Goal: Obtain resource: Obtain resource

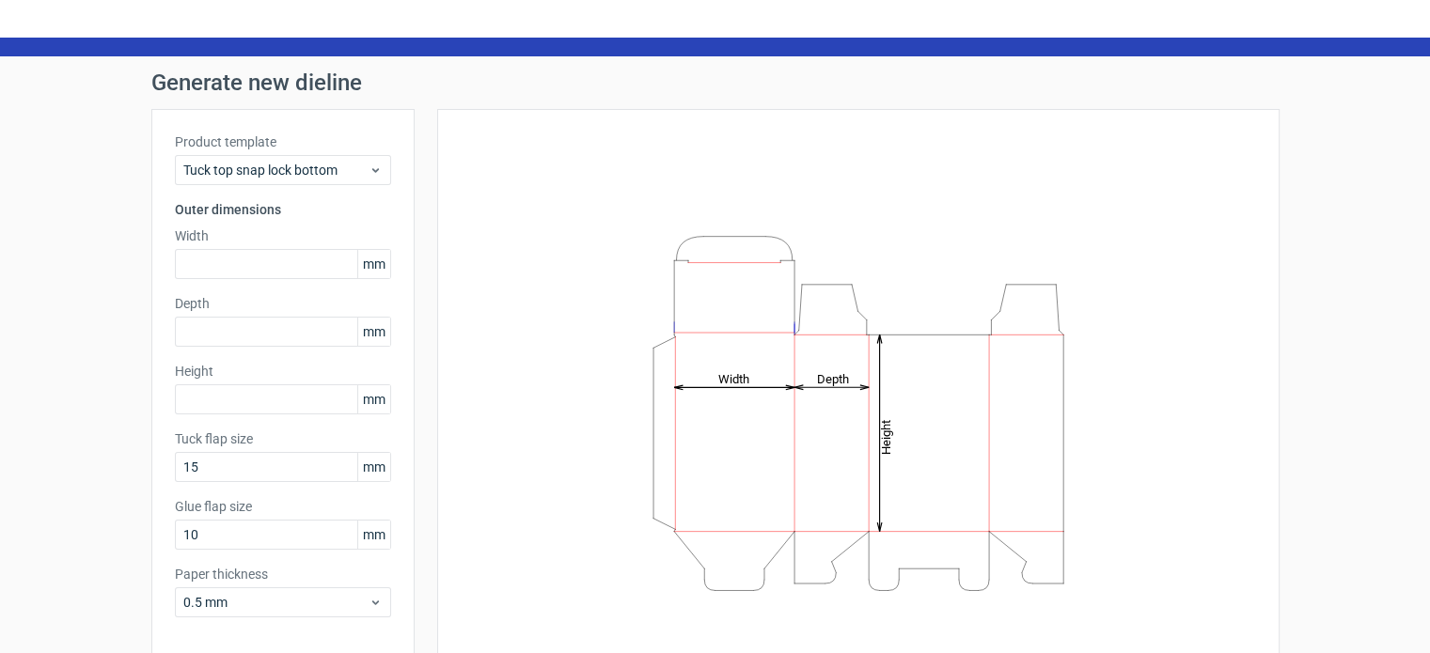
scroll to position [82, 0]
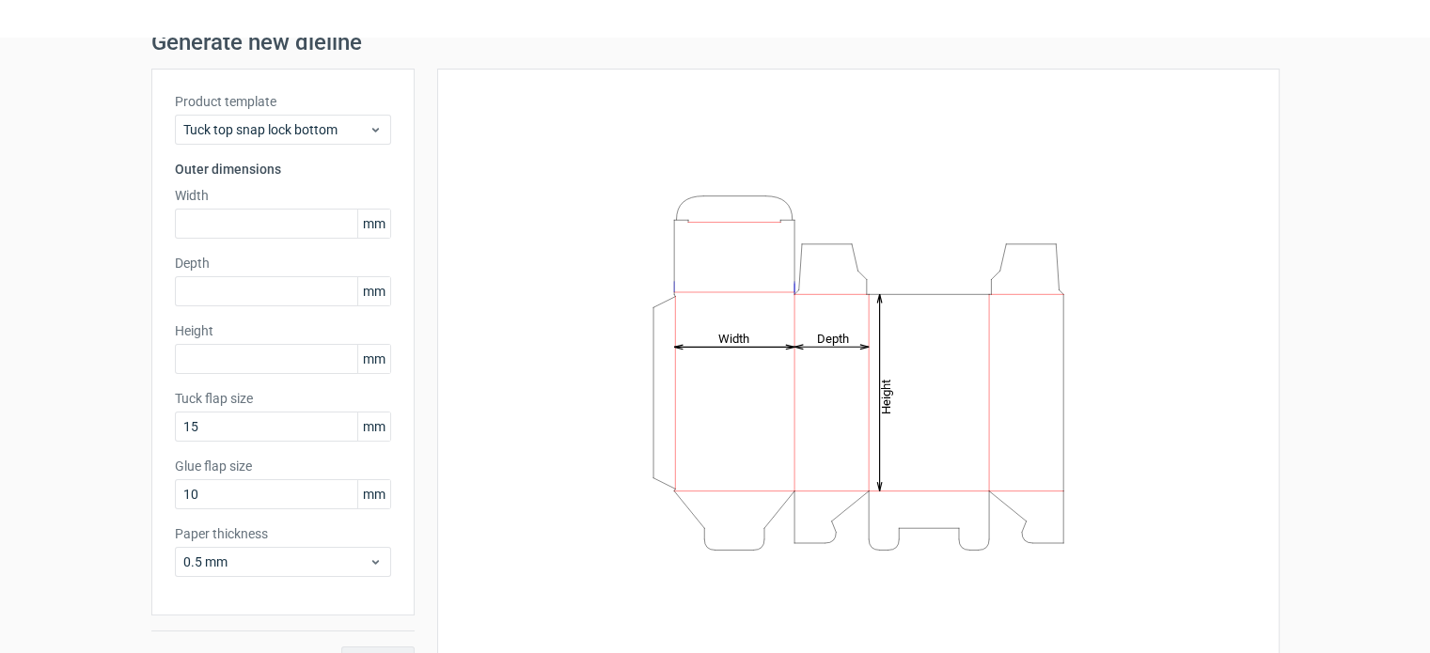
click at [819, 513] on icon "Height Depth Width" at bounding box center [858, 373] width 564 height 376
click at [743, 518] on icon "Height Depth Width" at bounding box center [858, 373] width 564 height 376
click at [702, 540] on icon "Height Depth Width" at bounding box center [858, 373] width 564 height 376
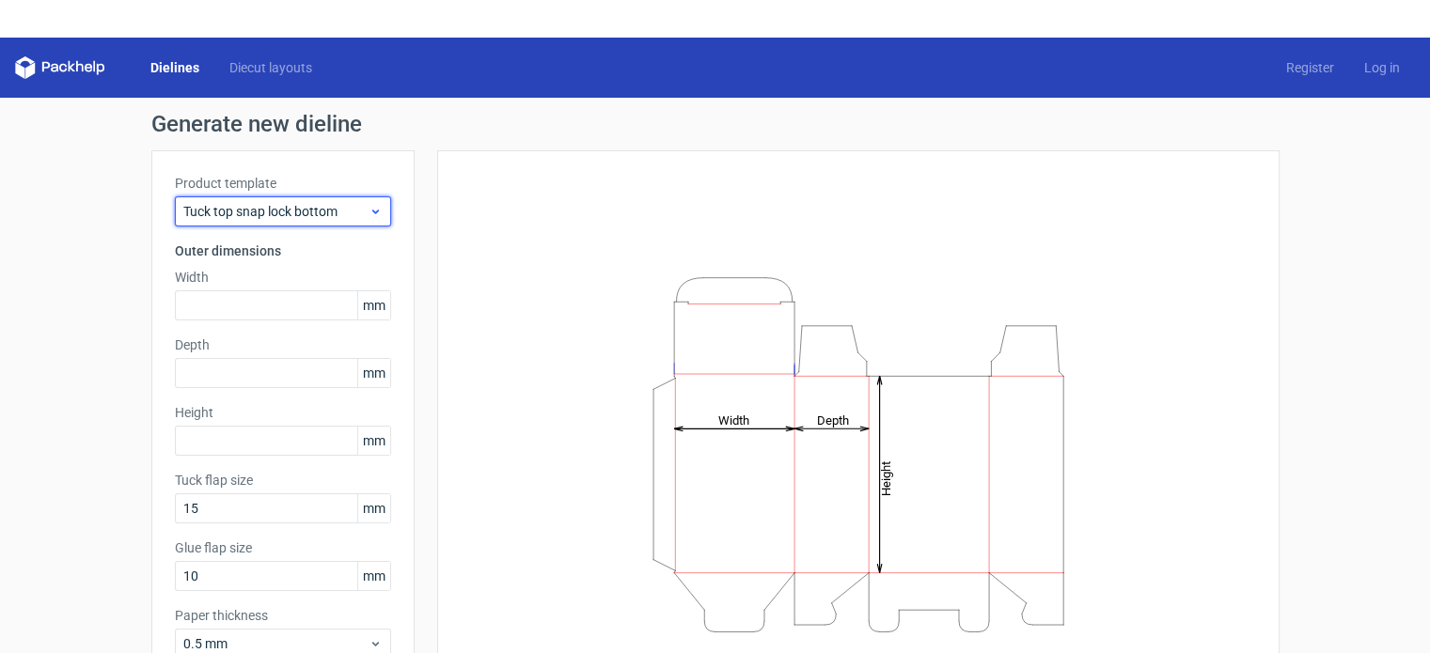
click at [347, 212] on span "Tuck top snap lock bottom" at bounding box center [275, 211] width 185 height 19
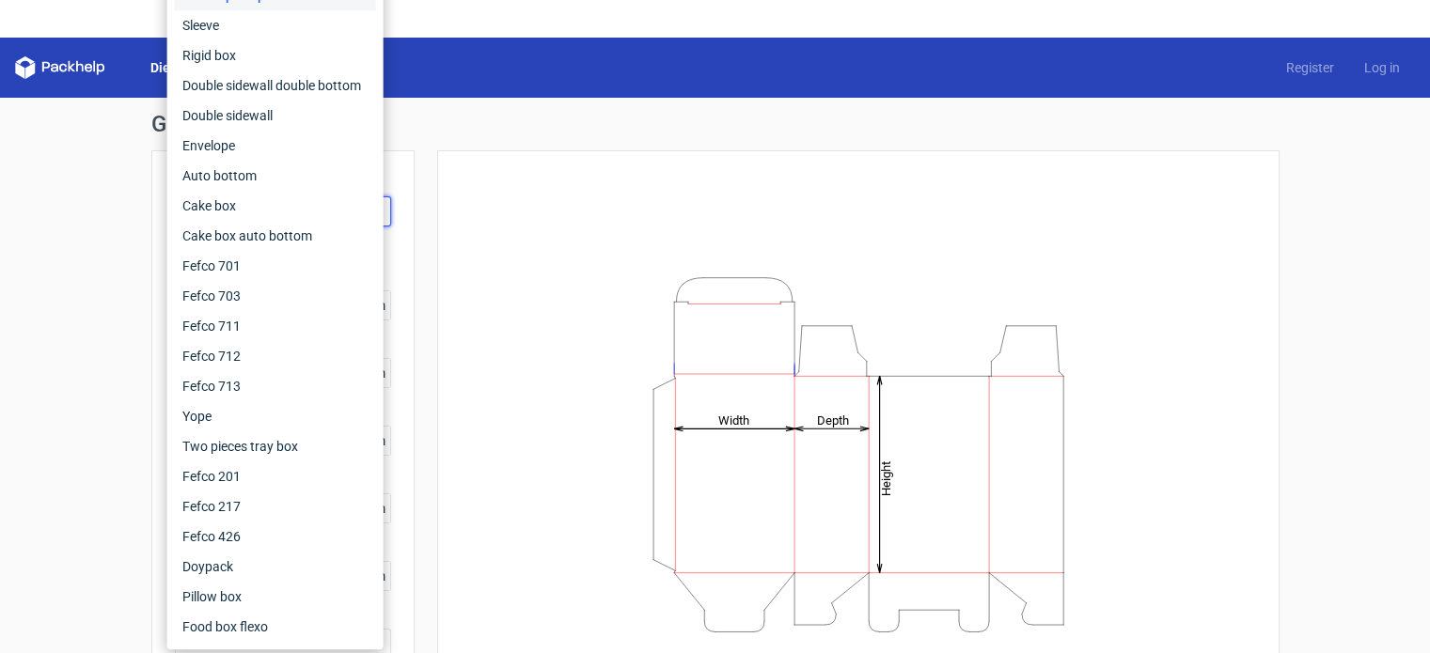
click at [437, 204] on div "Height Depth Width" at bounding box center [858, 454] width 842 height 608
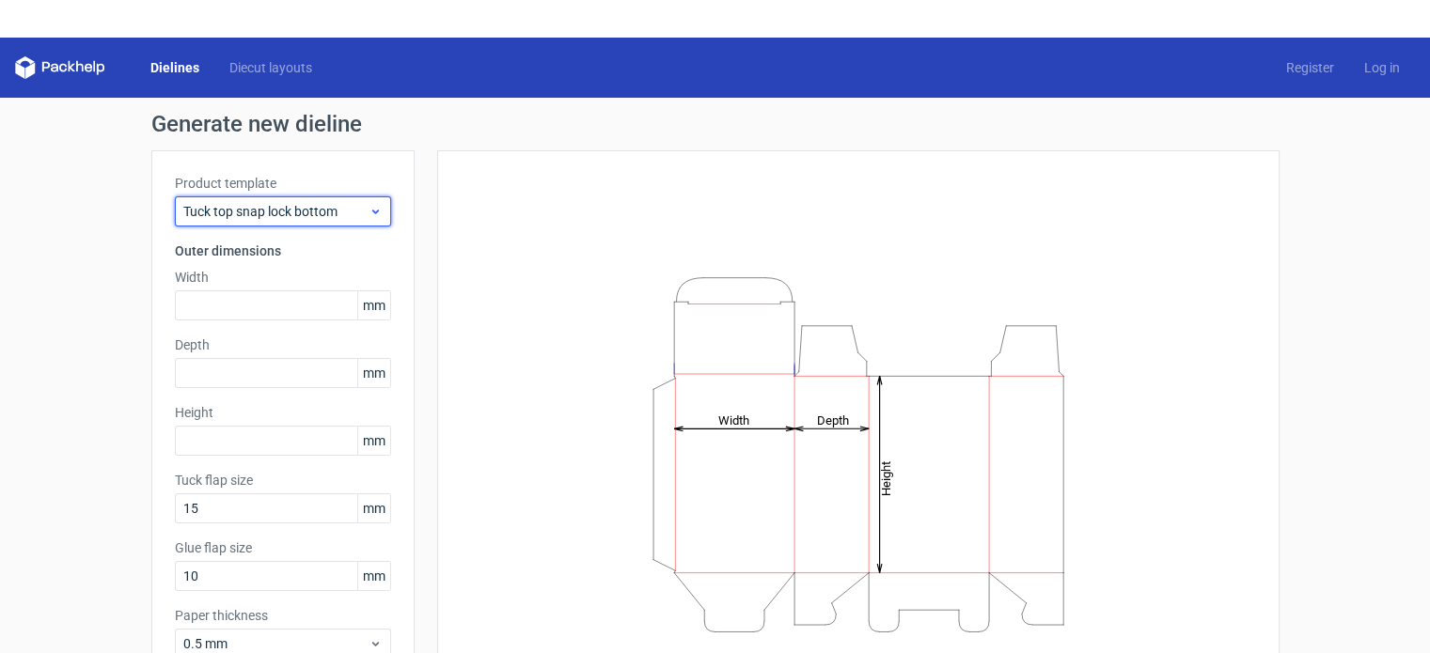
click at [247, 217] on span "Tuck top snap lock bottom" at bounding box center [275, 211] width 185 height 19
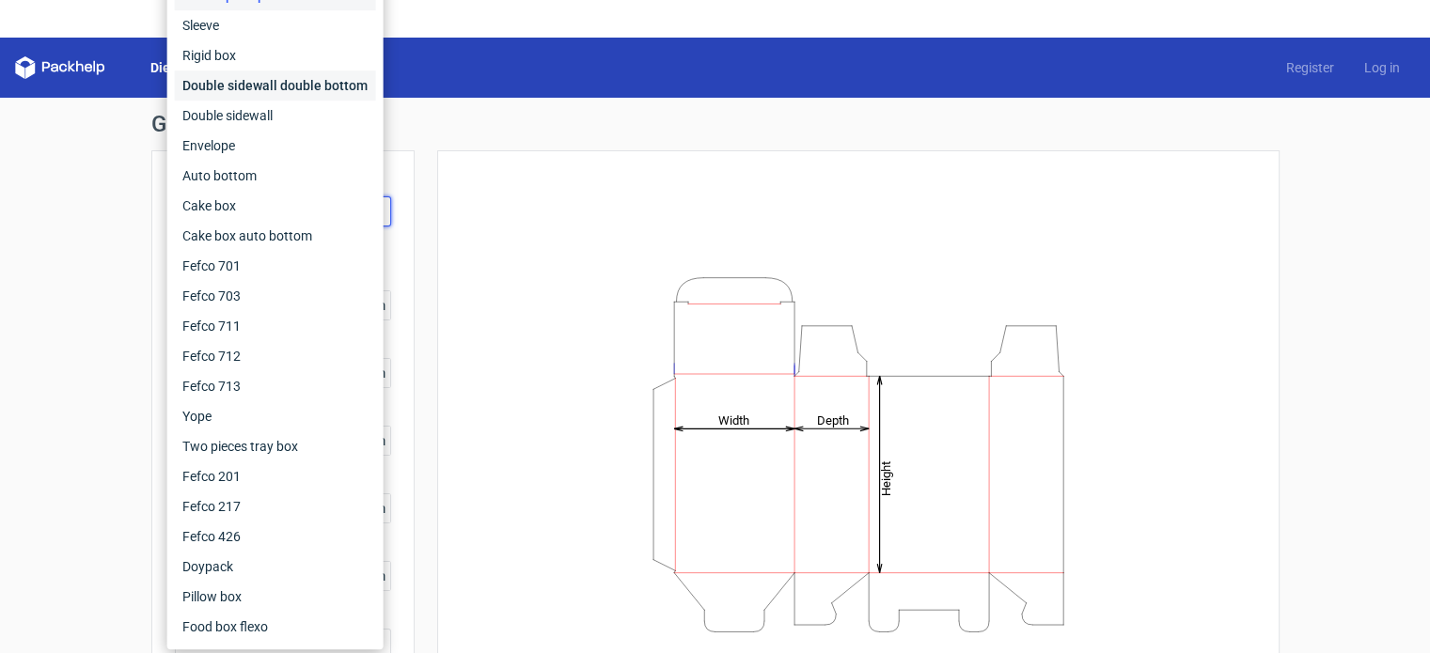
click at [244, 90] on div "Double sidewall double bottom" at bounding box center [275, 85] width 201 height 30
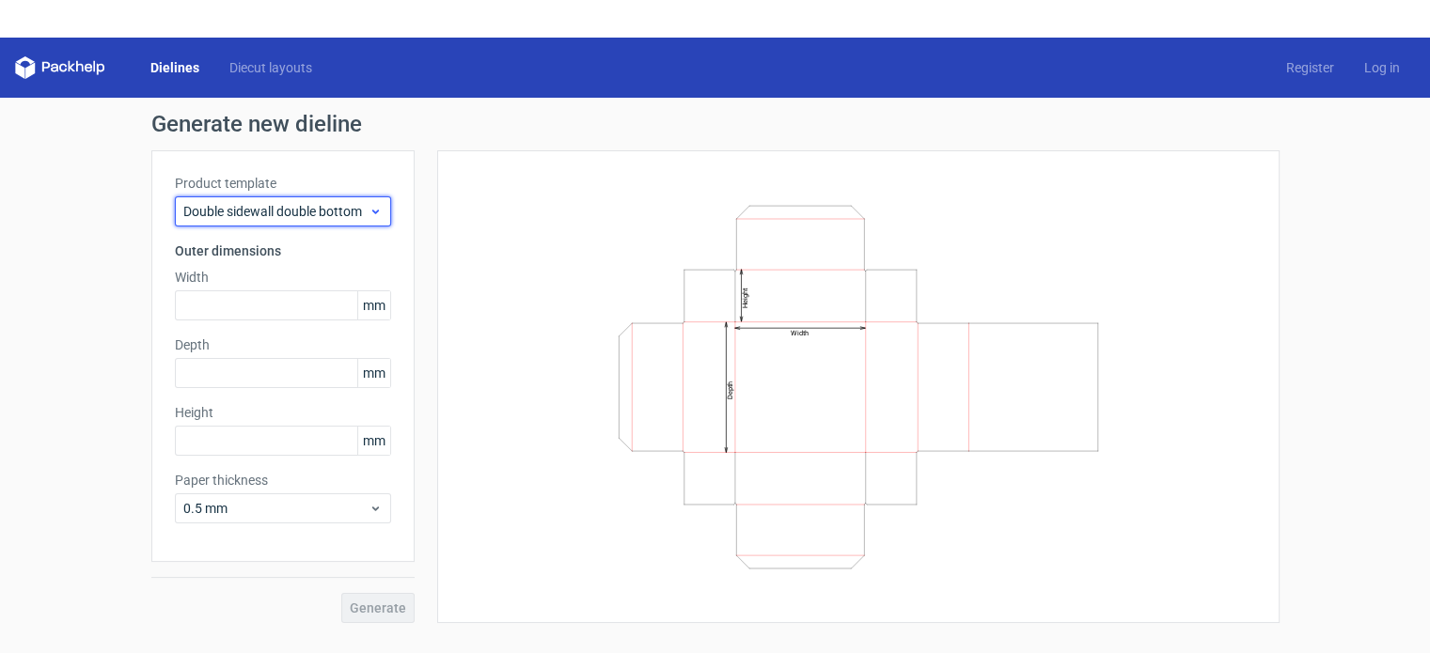
click at [282, 216] on span "Double sidewall double bottom" at bounding box center [275, 211] width 185 height 19
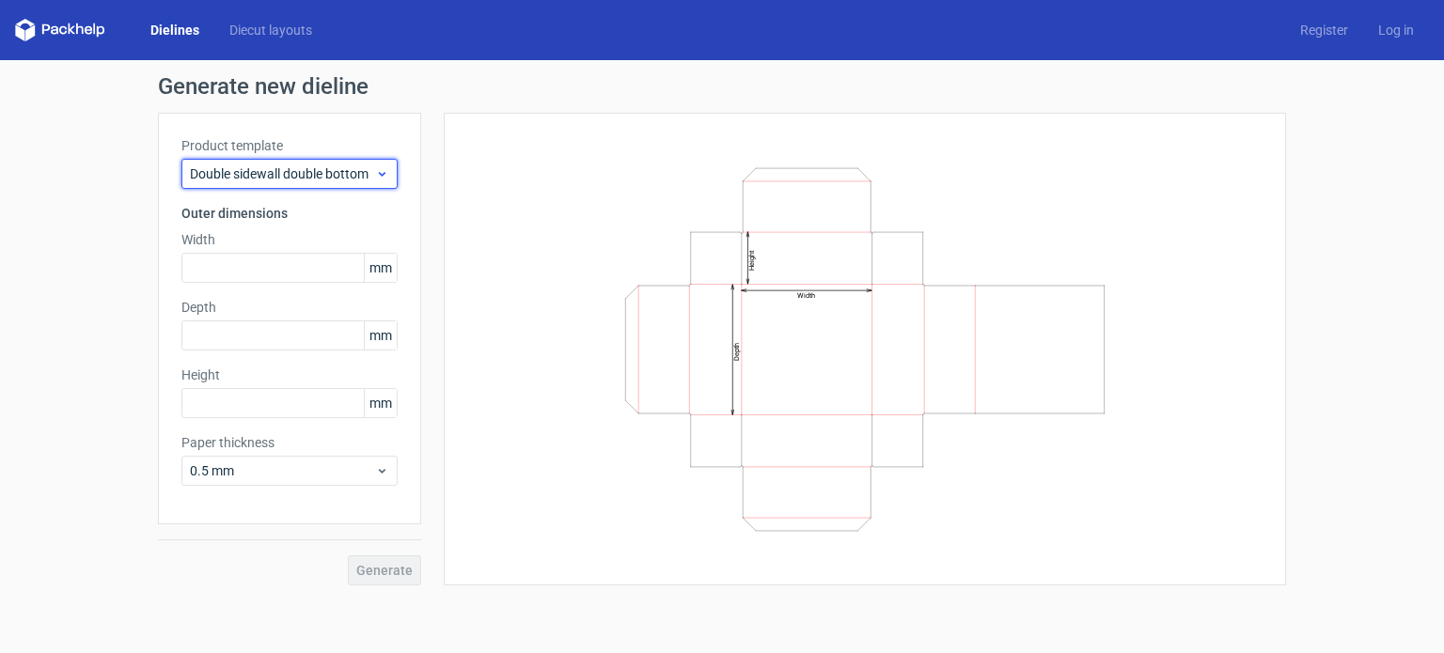
click at [356, 172] on span "Double sidewall double bottom" at bounding box center [282, 173] width 185 height 19
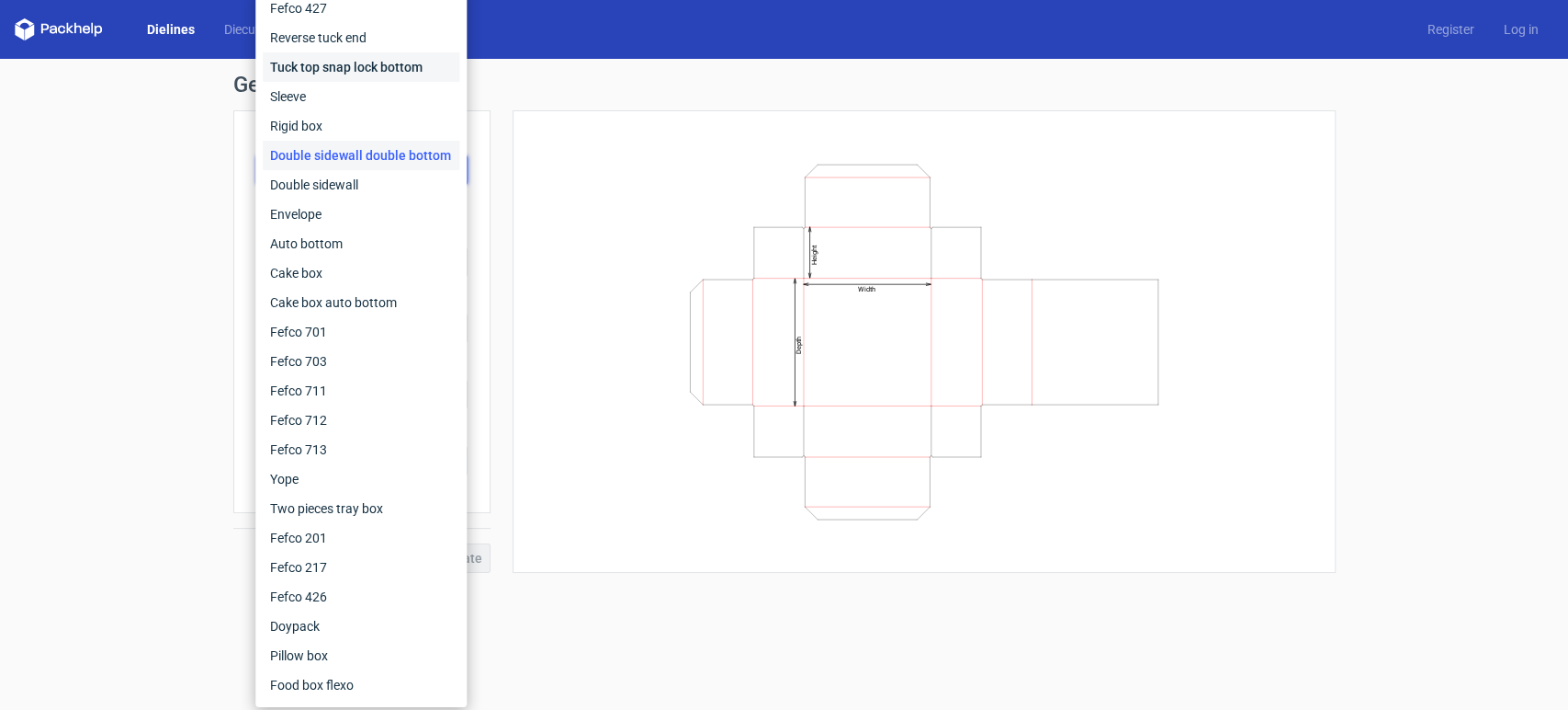
click at [318, 69] on div "Tuck top snap lock bottom" at bounding box center [361, 67] width 196 height 29
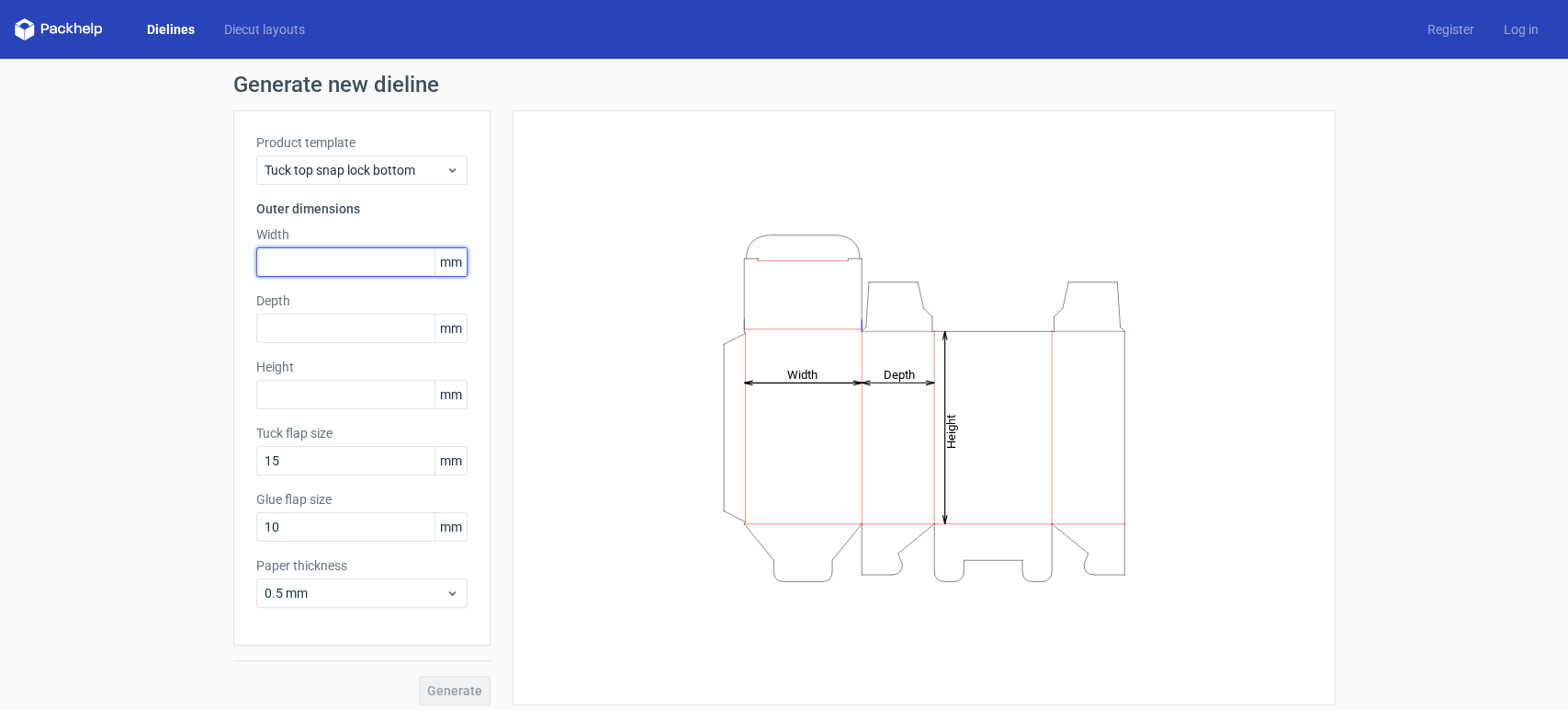
click at [285, 253] on input "text" at bounding box center [362, 262] width 211 height 29
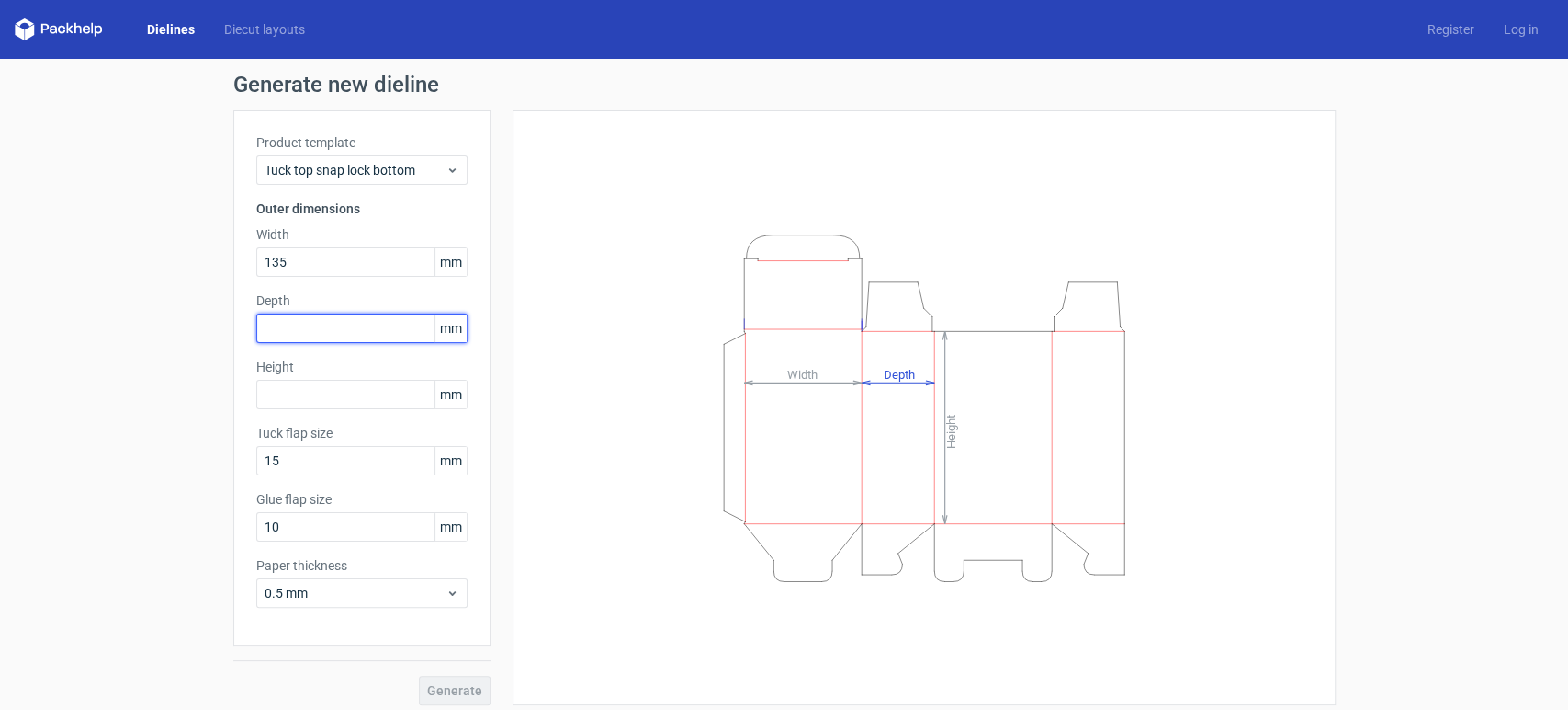
click at [276, 329] on input "text" at bounding box center [362, 329] width 211 height 29
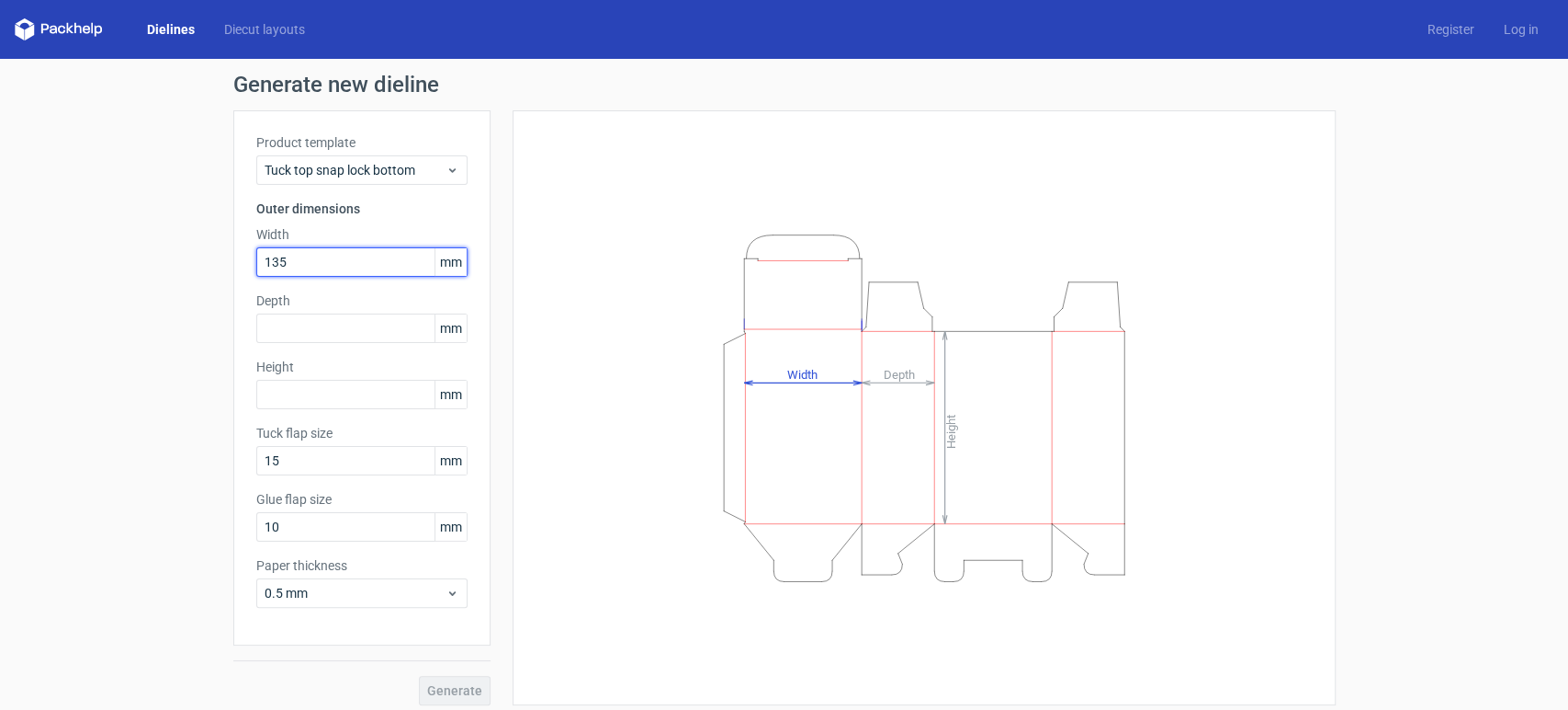
click at [283, 260] on input "135" at bounding box center [362, 262] width 211 height 29
click at [314, 267] on input "1355" at bounding box center [362, 262] width 211 height 29
type input "135"
click at [279, 327] on input "text" at bounding box center [362, 329] width 211 height 29
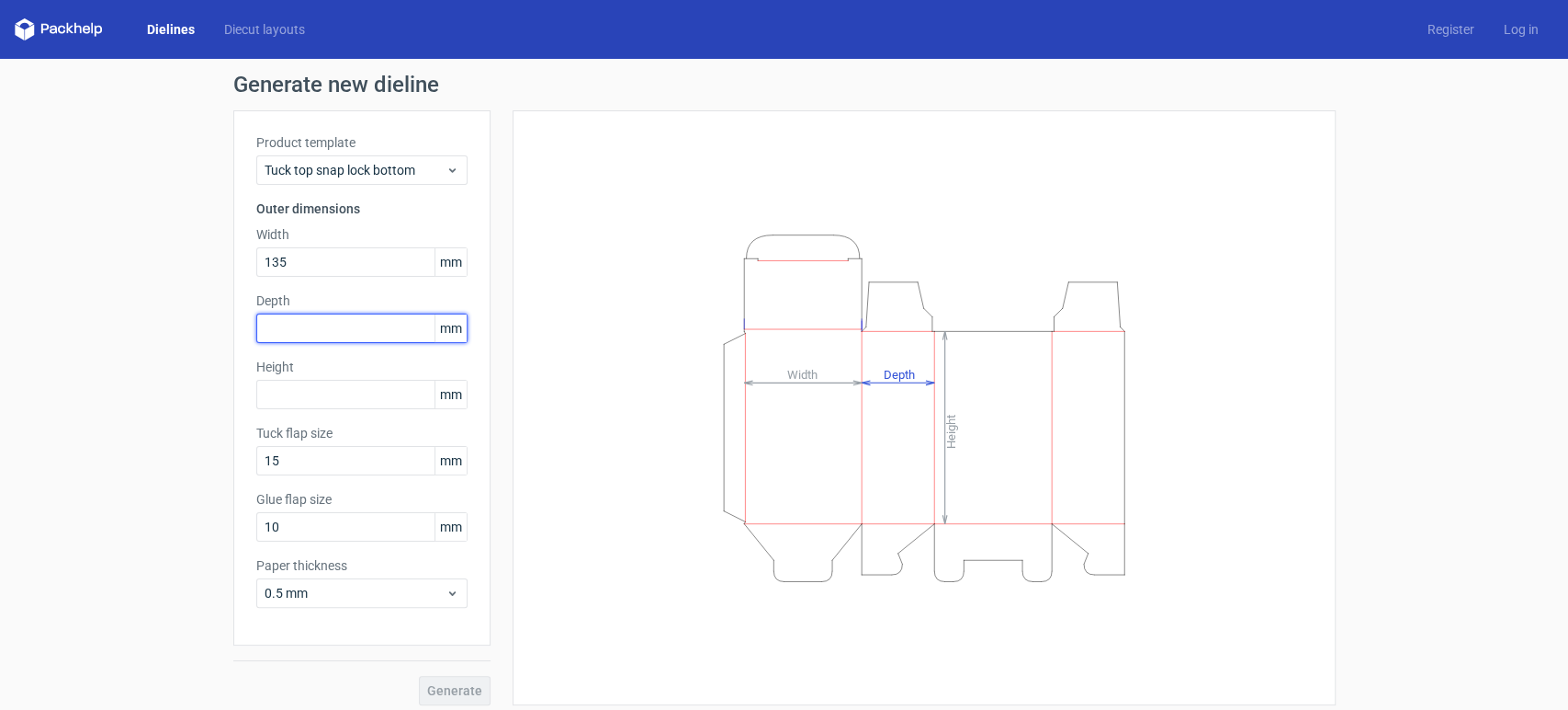
click at [310, 320] on input "text" at bounding box center [362, 329] width 211 height 29
type input "95"
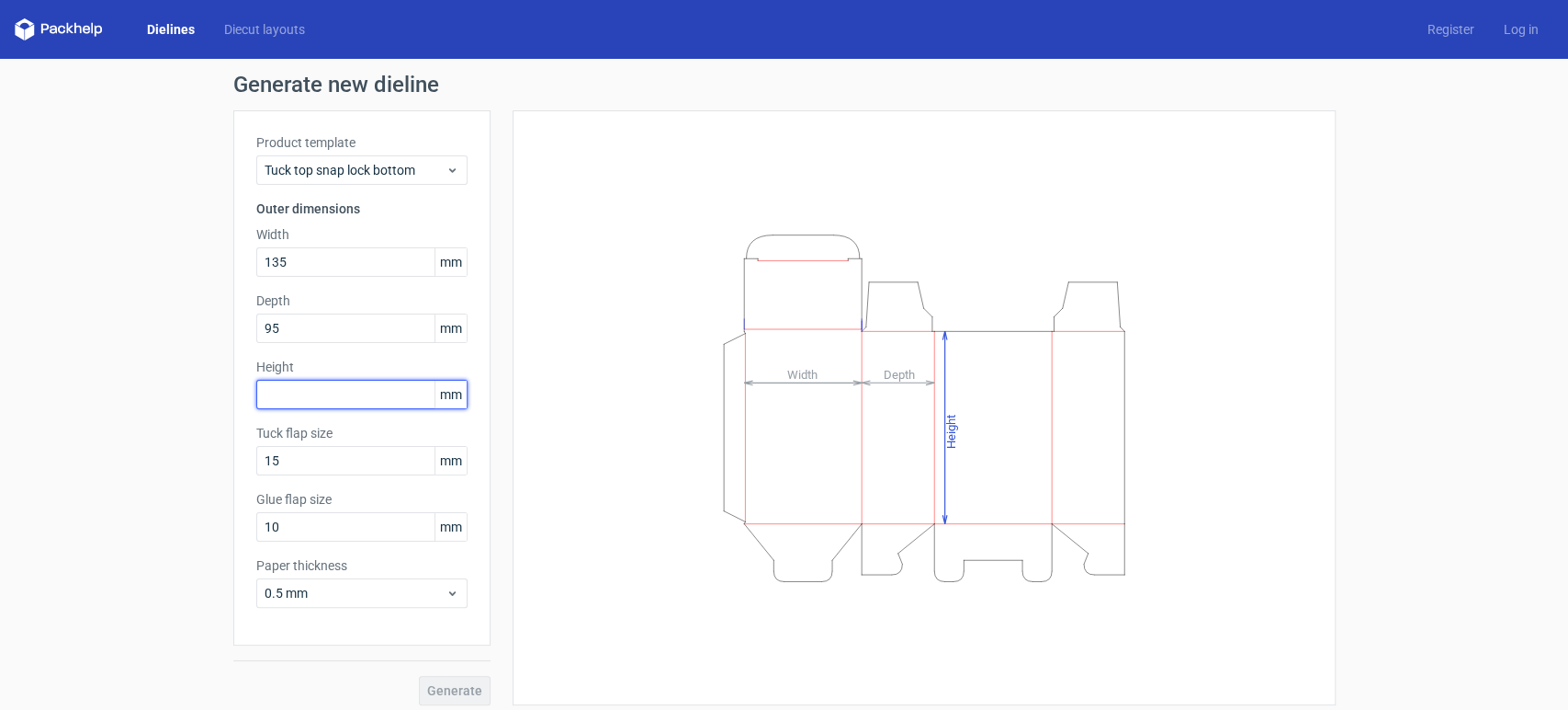
click at [281, 395] on input "text" at bounding box center [362, 394] width 211 height 29
type input "205"
click at [208, 532] on div "Generate new dieline Product template Tuck top snap lock bottom Outer dimension…" at bounding box center [784, 389] width 1568 height 661
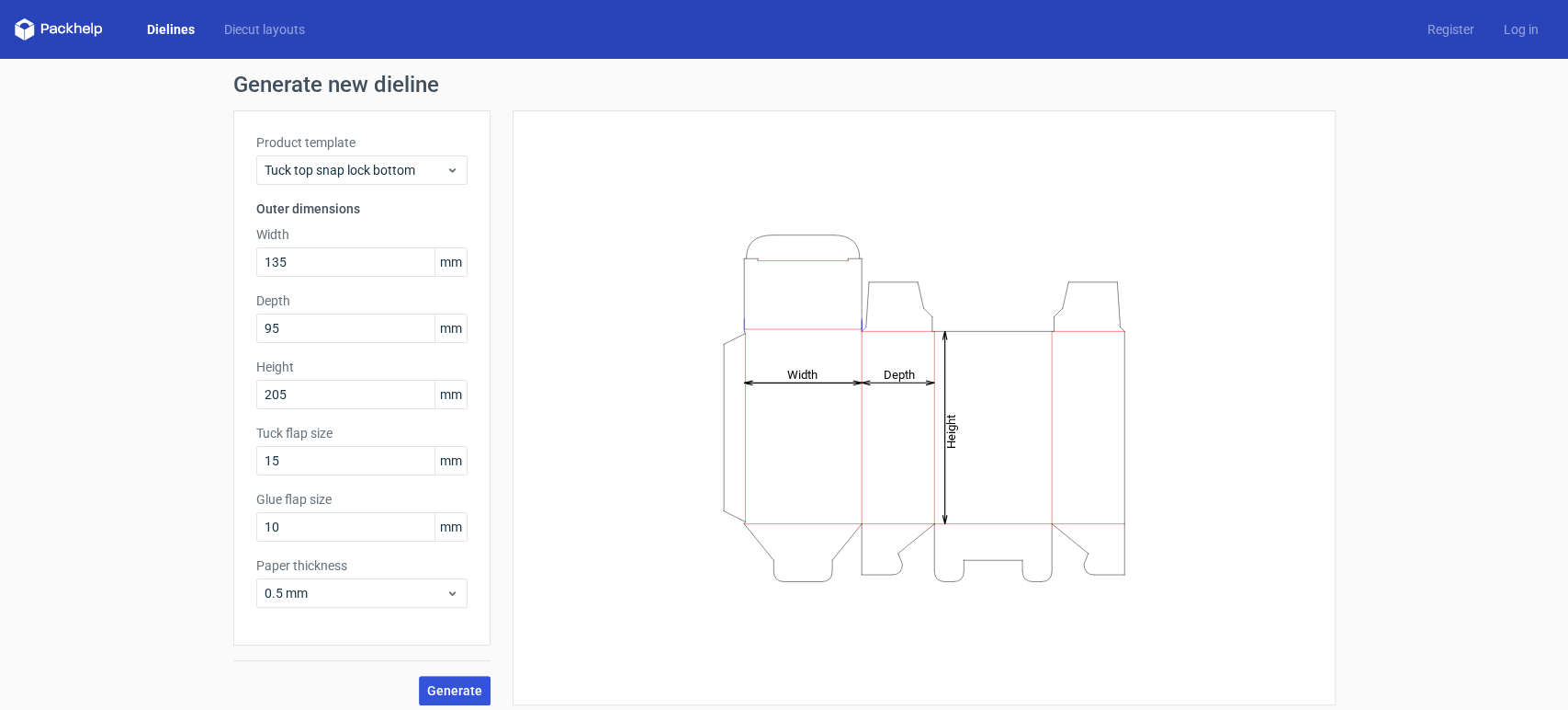
click at [453, 638] on span "Generate" at bounding box center [455, 689] width 55 height 13
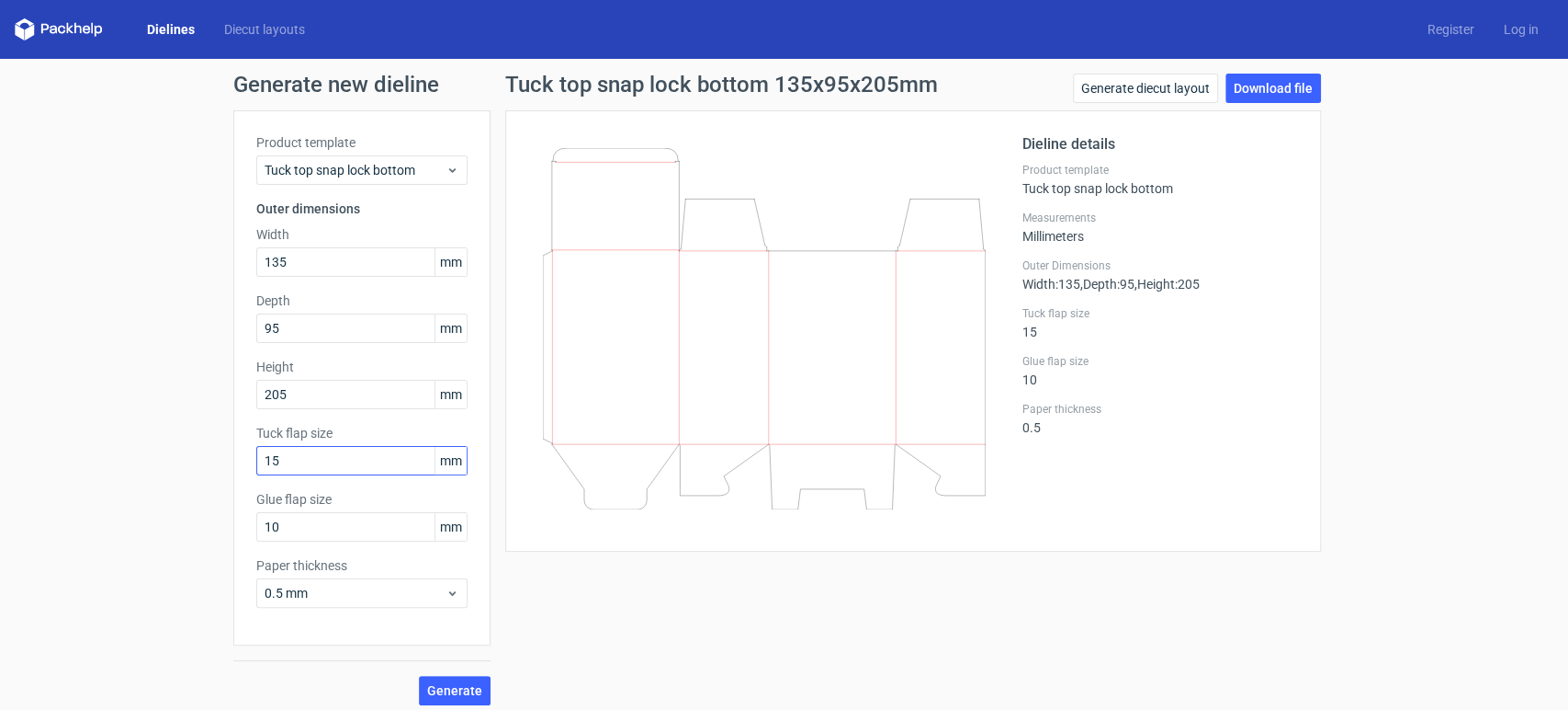
scroll to position [9, 0]
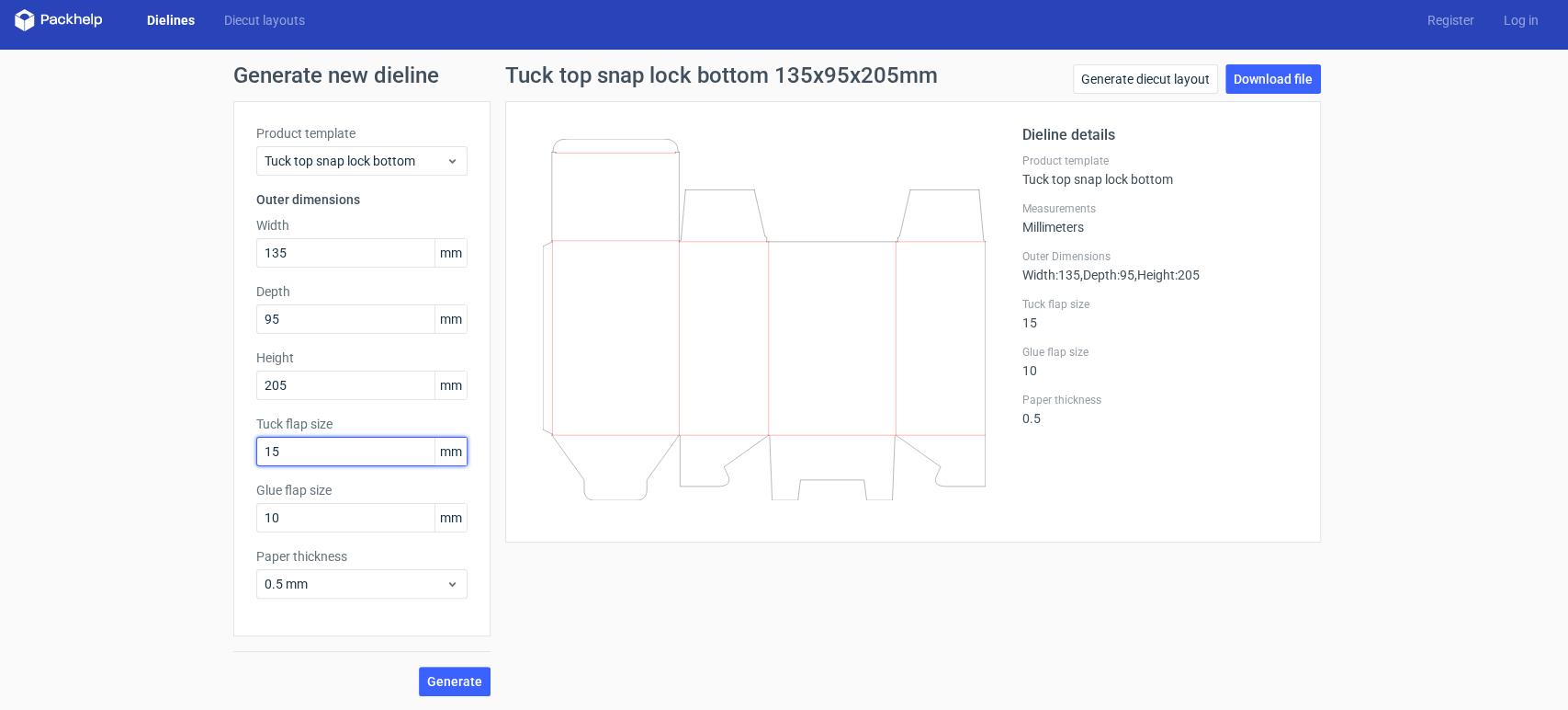
click at [292, 454] on input "15" at bounding box center [362, 451] width 211 height 29
drag, startPoint x: 295, startPoint y: 452, endPoint x: 231, endPoint y: 451, distance: 64.0
click at [234, 451] on div "Product template Tuck top snap lock bottom Outer dimensions Width 135 mm Depth …" at bounding box center [362, 368] width 257 height 535
click at [360, 452] on input "15" at bounding box center [362, 451] width 211 height 29
click at [1265, 79] on link "Download file" at bounding box center [1274, 79] width 96 height 29
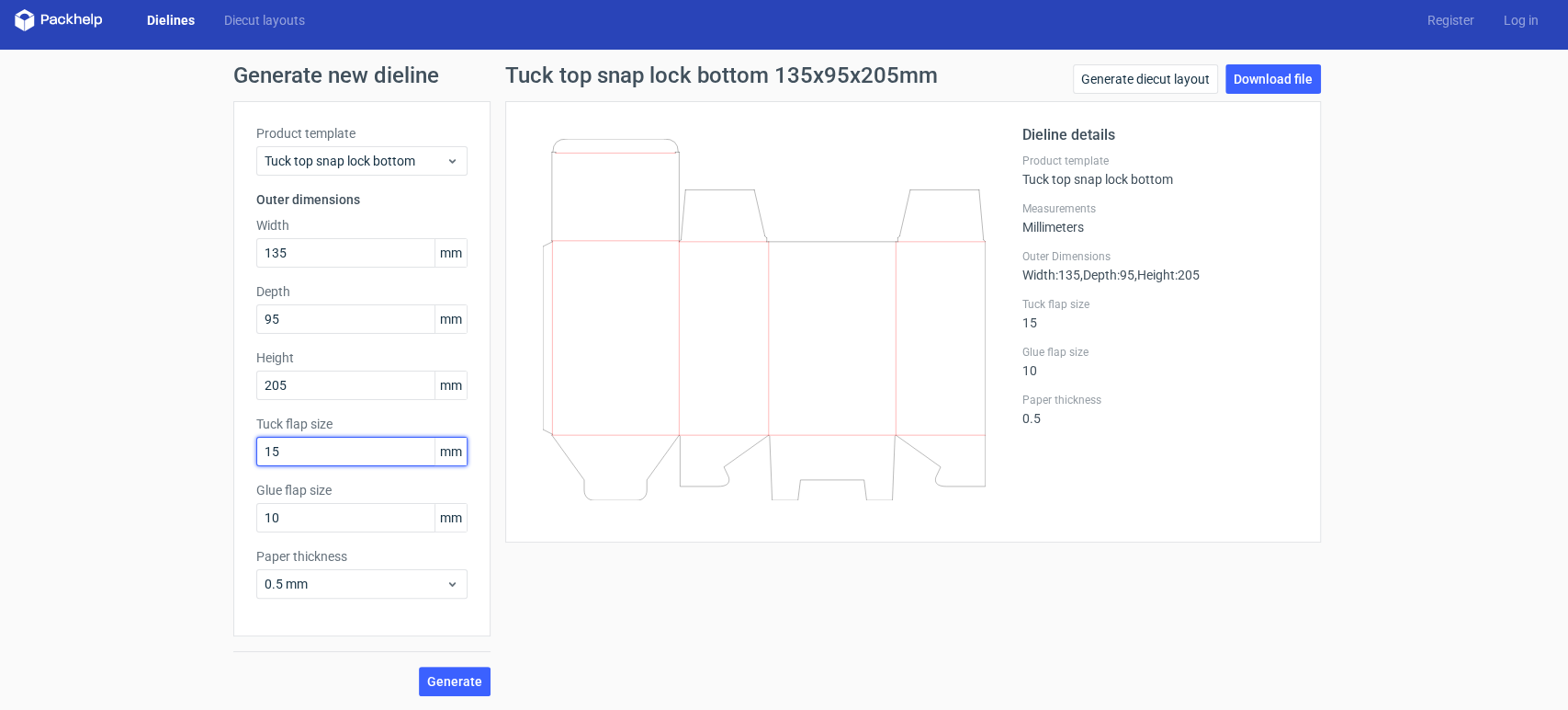
drag, startPoint x: 291, startPoint y: 448, endPoint x: 243, endPoint y: 448, distance: 48.0
click at [243, 448] on div "Product template Tuck top snap lock bottom Outer dimensions Width 135 mm Depth …" at bounding box center [362, 368] width 257 height 535
click at [310, 451] on input "15" at bounding box center [362, 451] width 211 height 29
drag, startPoint x: 269, startPoint y: 452, endPoint x: 252, endPoint y: 452, distance: 17.0
click at [256, 452] on input "15" at bounding box center [362, 451] width 211 height 29
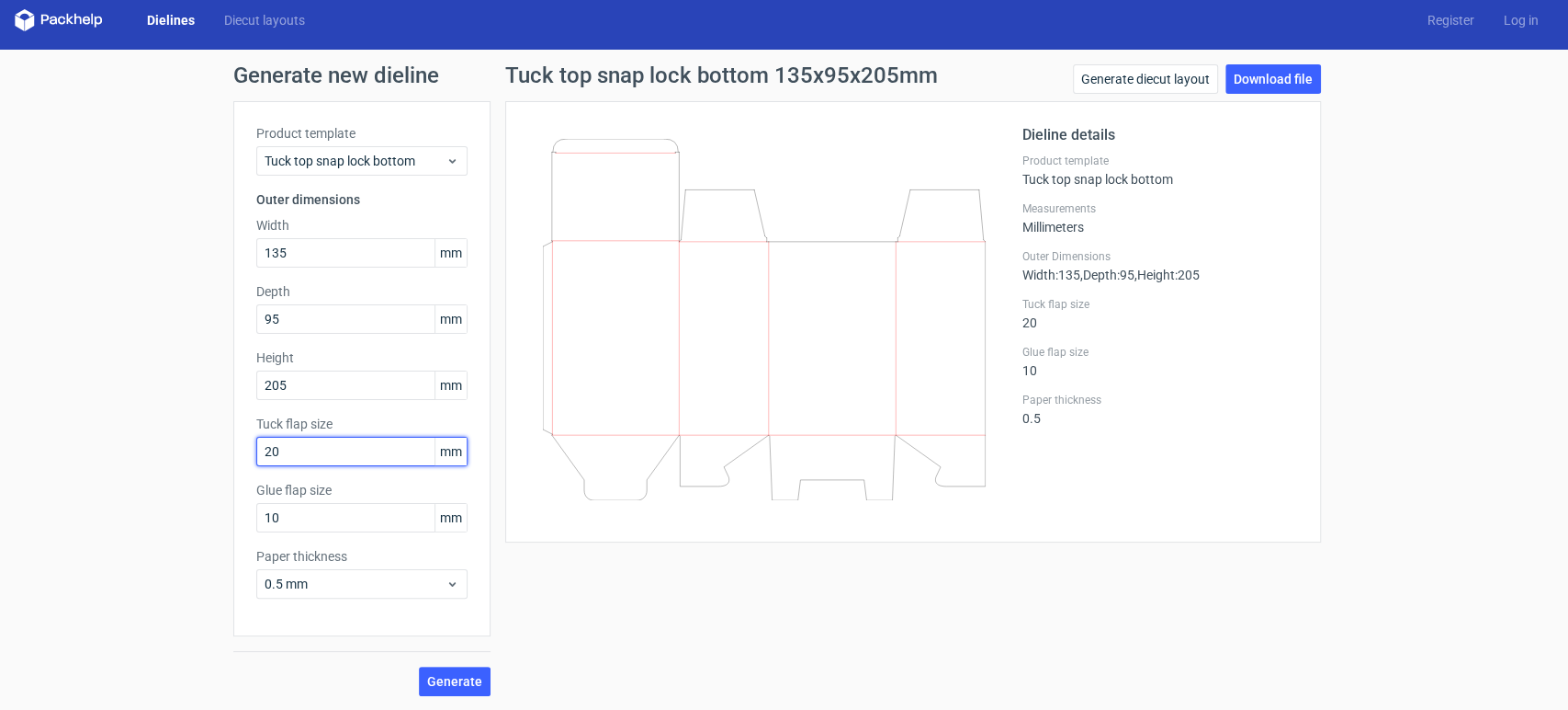
type input "20"
click at [160, 441] on div "Generate new dieline Product template Tuck top snap lock bottom Outer dimension…" at bounding box center [784, 380] width 1568 height 661
click at [278, 446] on input "20" at bounding box center [362, 451] width 211 height 29
drag, startPoint x: 283, startPoint y: 520, endPoint x: 249, endPoint y: 520, distance: 34.0
click at [256, 520] on input "10" at bounding box center [362, 517] width 211 height 29
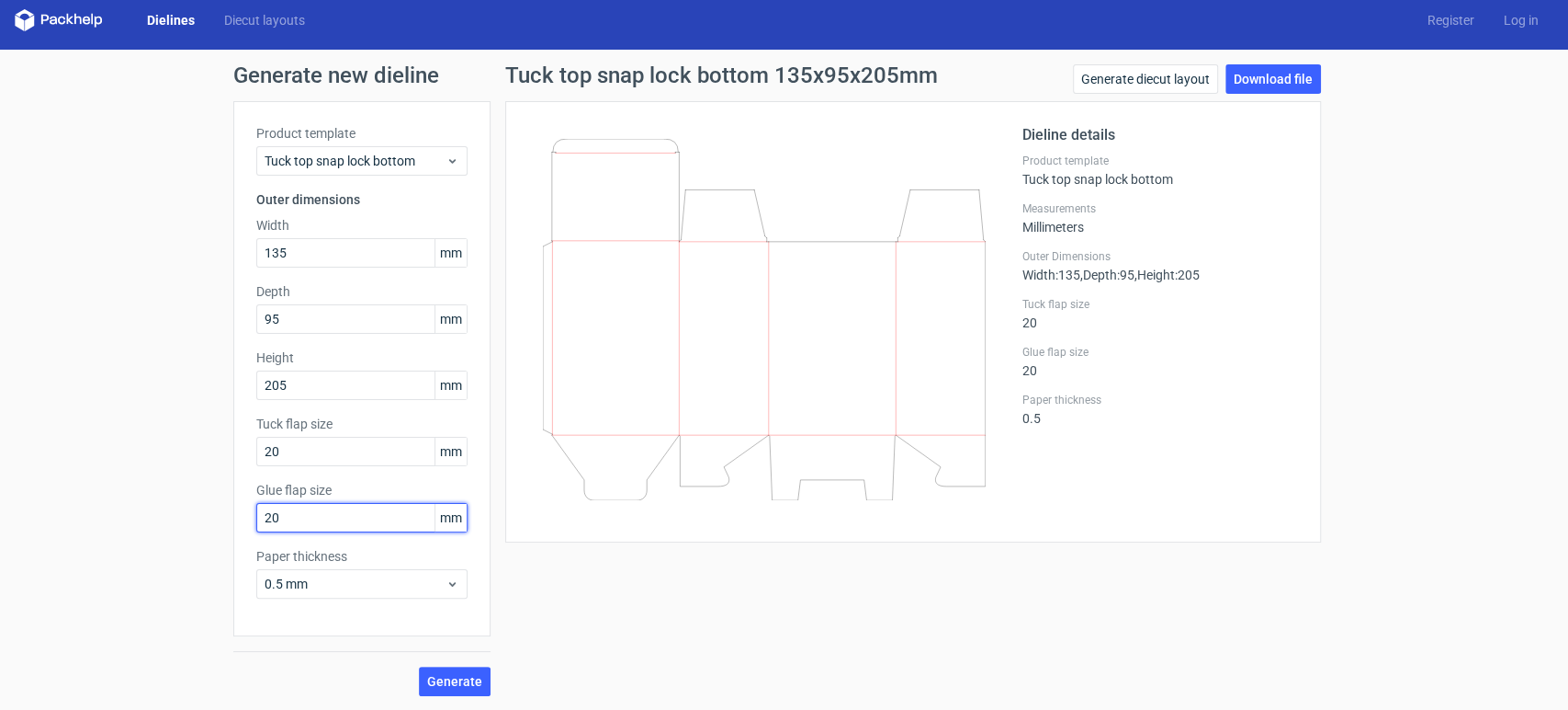
type input "20"
click at [210, 488] on div "Generate new dieline Product template Tuck top snap lock bottom Outer dimension…" at bounding box center [784, 380] width 1568 height 661
drag, startPoint x: 280, startPoint y: 447, endPoint x: 224, endPoint y: 463, distance: 58.2
click at [223, 463] on div "Generate new dieline Product template Tuck top snap lock bottom Outer dimension…" at bounding box center [784, 380] width 1568 height 661
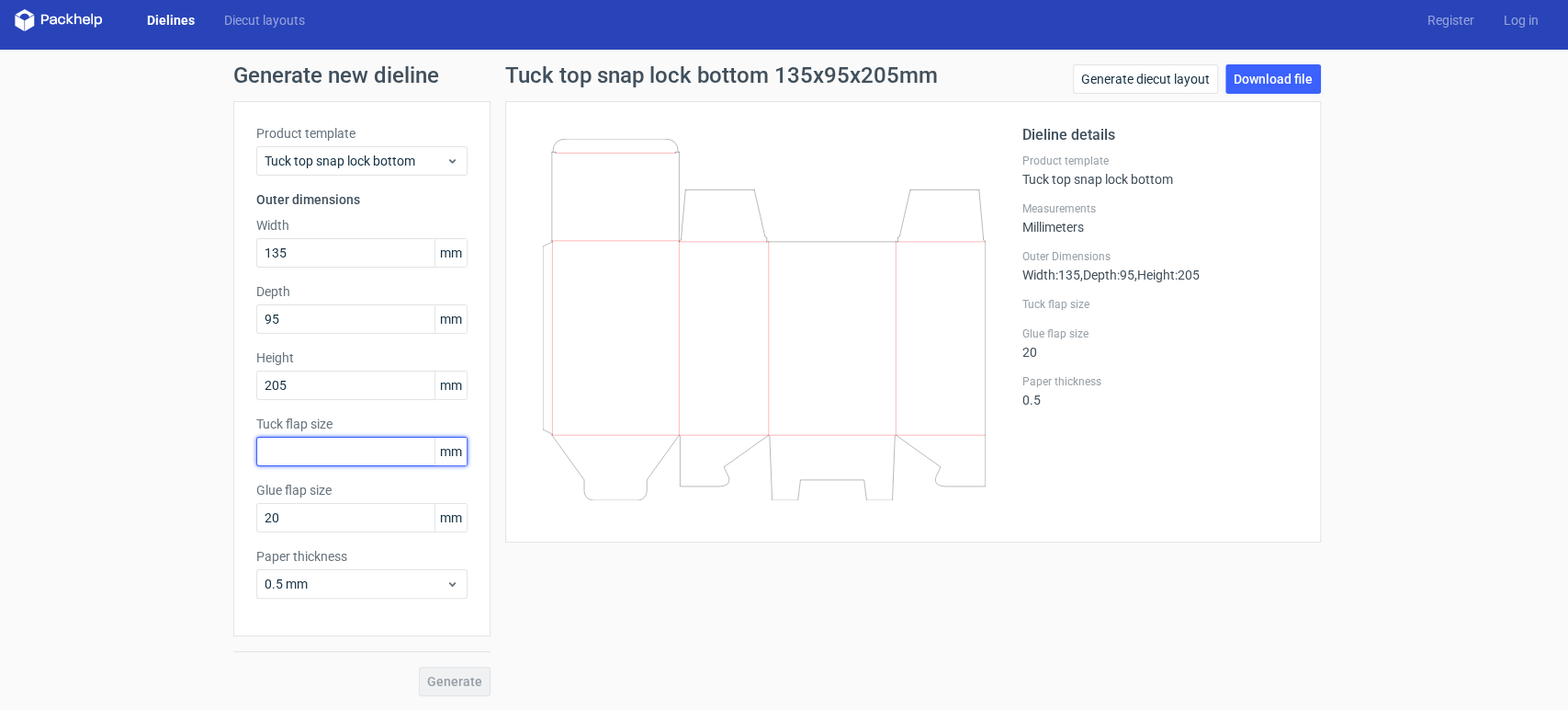
click at [336, 454] on input "text" at bounding box center [362, 451] width 211 height 29
click at [283, 450] on input "text" at bounding box center [362, 451] width 211 height 29
type input "20"
drag, startPoint x: 294, startPoint y: 448, endPoint x: 228, endPoint y: 466, distance: 68.4
click at [234, 466] on div "Product template Tuck top snap lock bottom Outer dimensions Width 135 mm Depth …" at bounding box center [362, 368] width 257 height 535
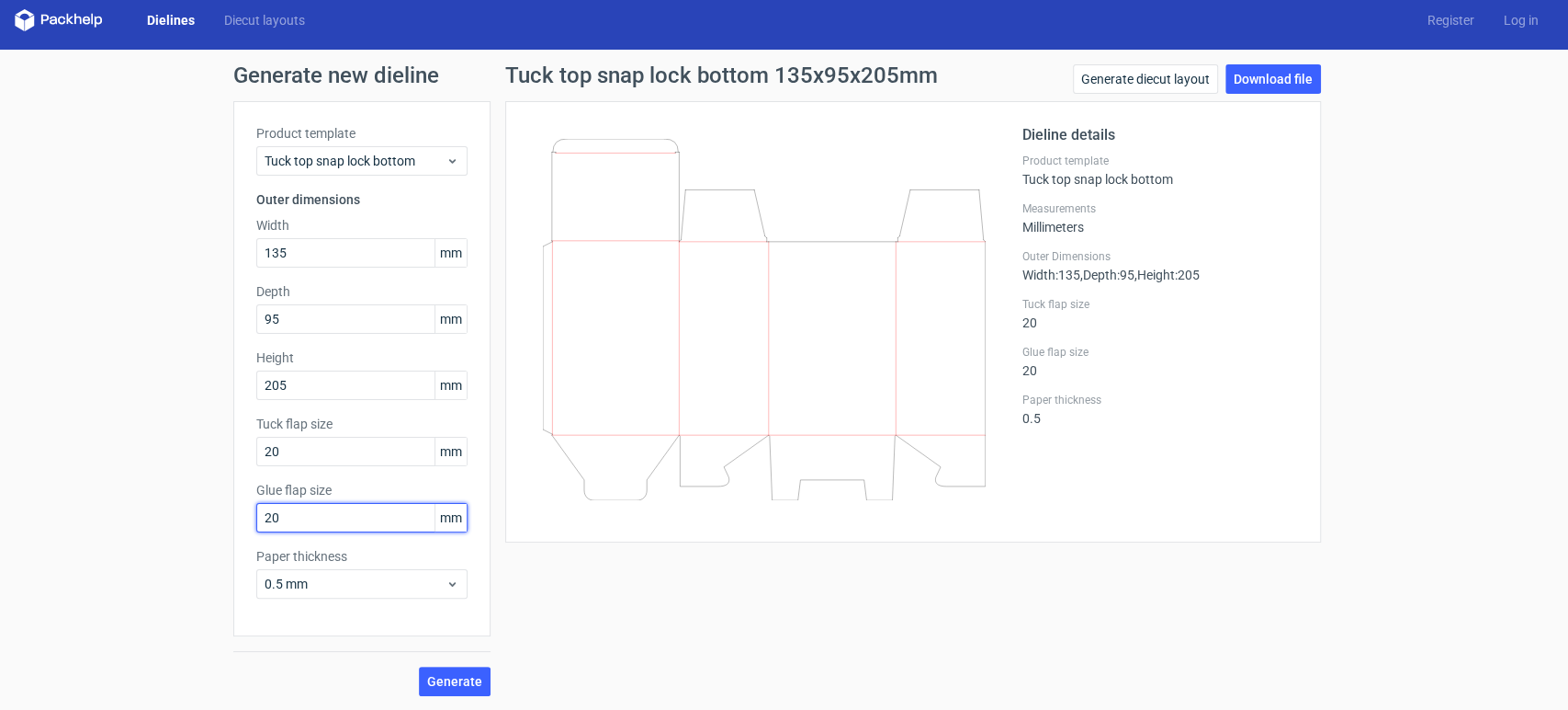
click at [272, 511] on input "20" at bounding box center [362, 517] width 211 height 29
drag, startPoint x: 277, startPoint y: 445, endPoint x: 250, endPoint y: 453, distance: 28.2
click at [256, 453] on input "20" at bounding box center [362, 451] width 211 height 29
click at [334, 454] on input "20" at bounding box center [362, 451] width 211 height 29
click at [1156, 81] on link "Generate diecut layout" at bounding box center [1146, 79] width 146 height 29
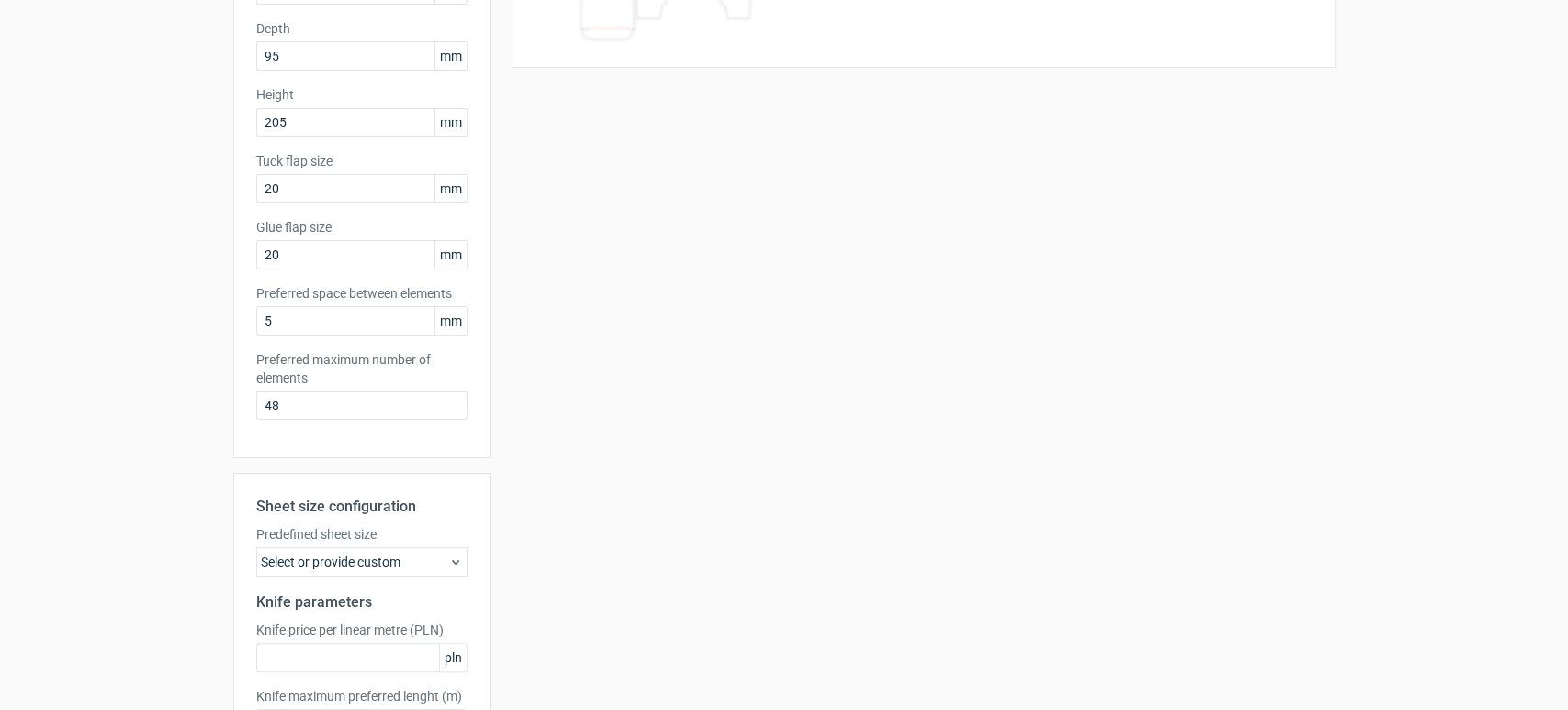
scroll to position [136, 0]
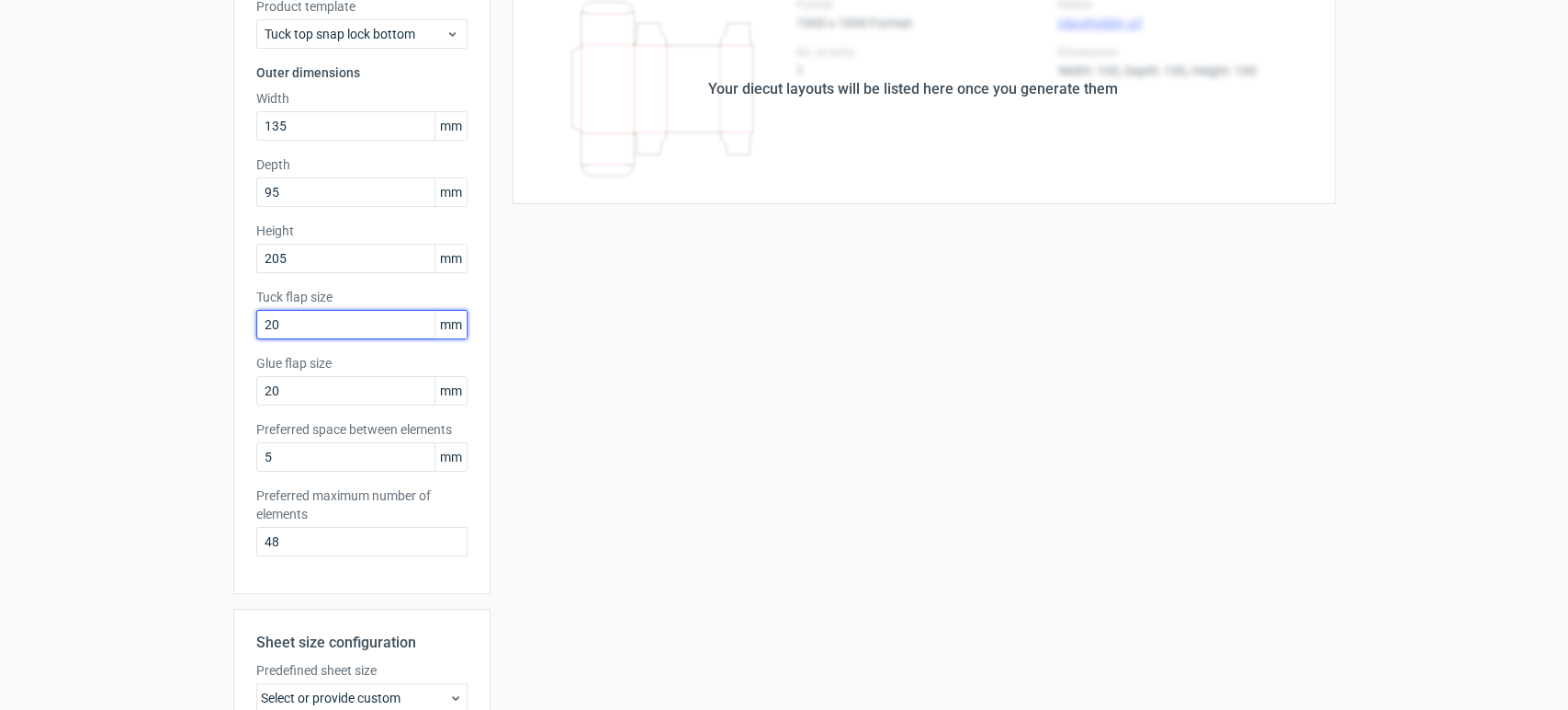
drag, startPoint x: 296, startPoint y: 326, endPoint x: 213, endPoint y: 329, distance: 83.1
click at [213, 329] on div "Generate new layout Product template Tuck top snap lock bottom Outer dimensions…" at bounding box center [784, 454] width 1568 height 1063
click at [145, 415] on div "Generate new layout Product template Tuck top snap lock bottom Outer dimensions…" at bounding box center [784, 454] width 1568 height 1063
drag, startPoint x: 286, startPoint y: 460, endPoint x: 225, endPoint y: 460, distance: 61.0
click at [234, 460] on div "Product template Tuck top snap lock bottom Outer dimensions Width 135 mm Depth …" at bounding box center [362, 285] width 257 height 620
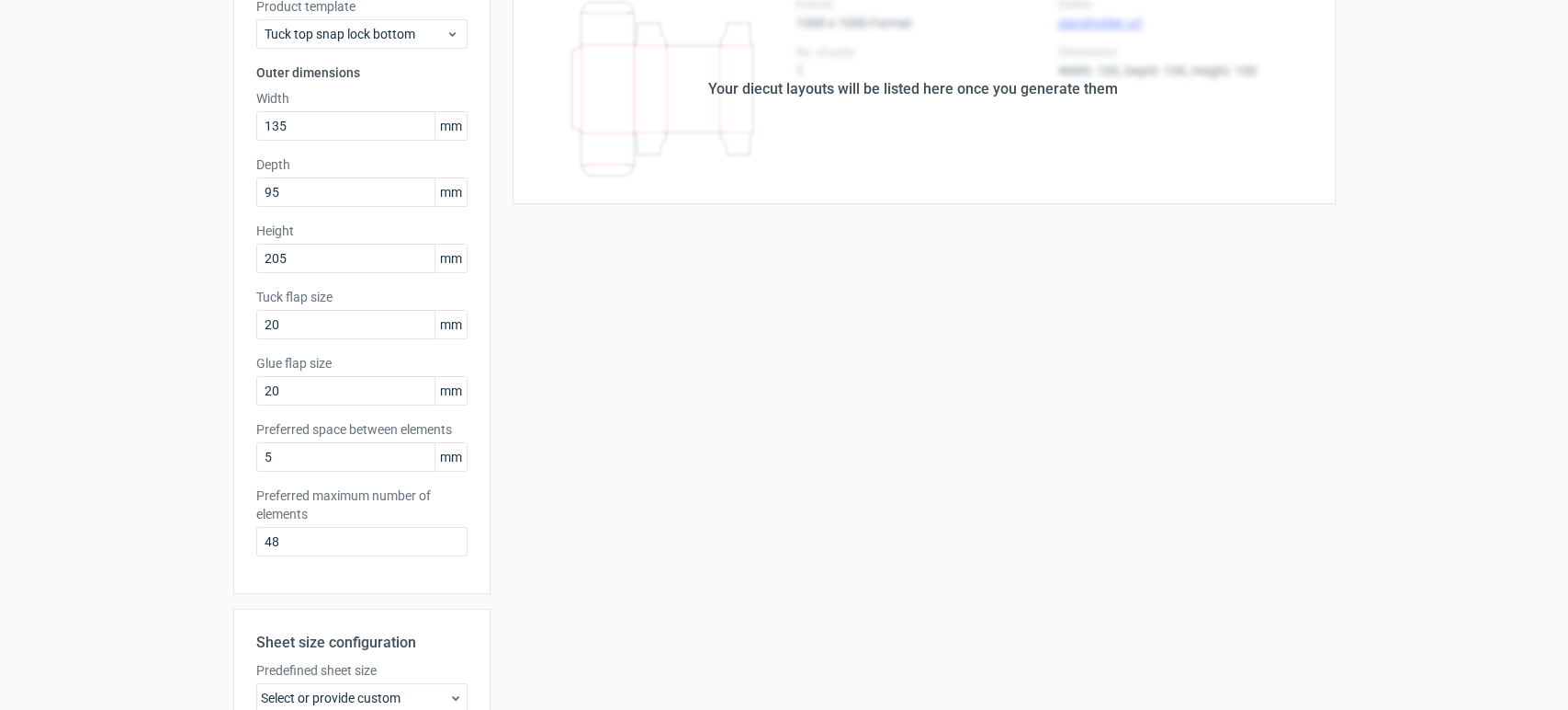
click at [105, 498] on div "Generate new layout Product template Tuck top snap lock bottom Outer dimensions…" at bounding box center [784, 454] width 1568 height 1063
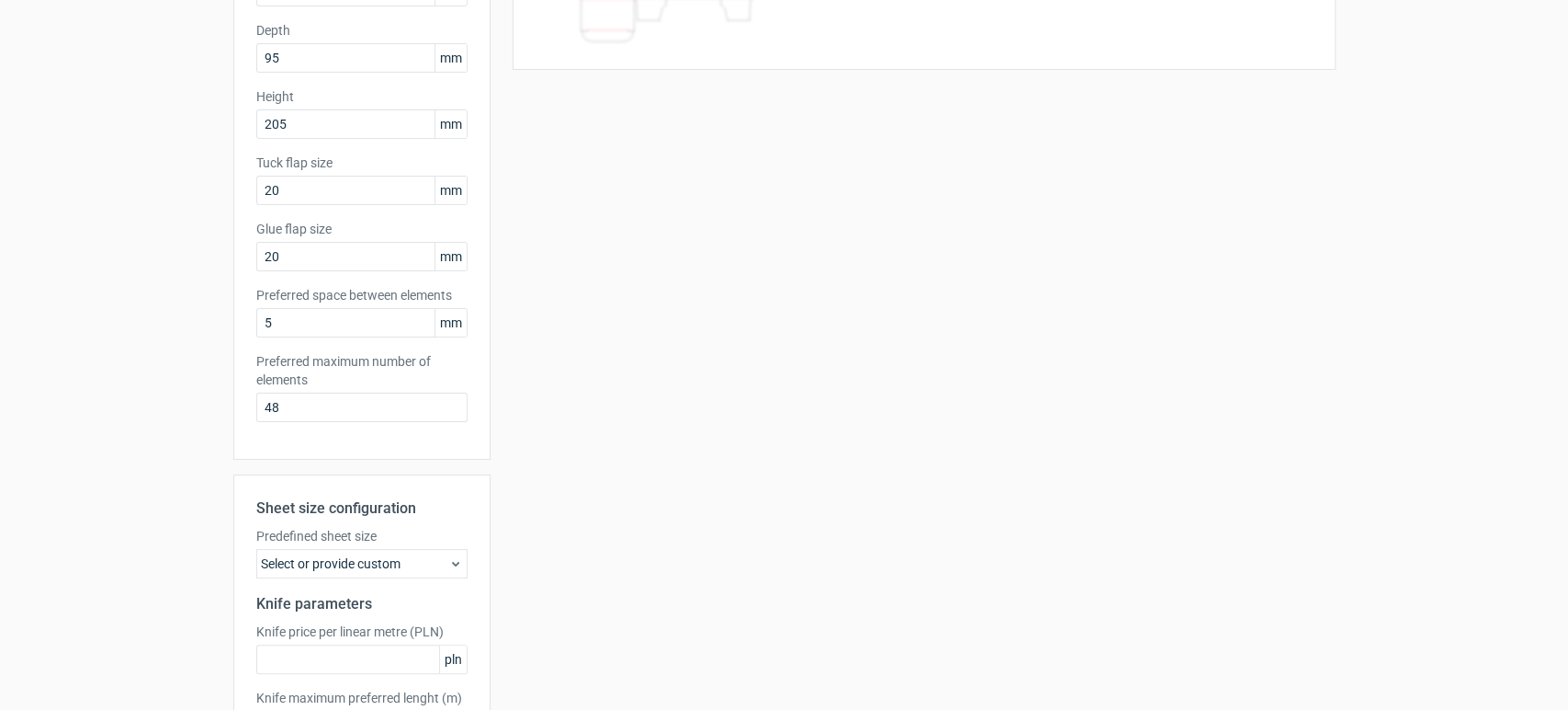
scroll to position [408, 0]
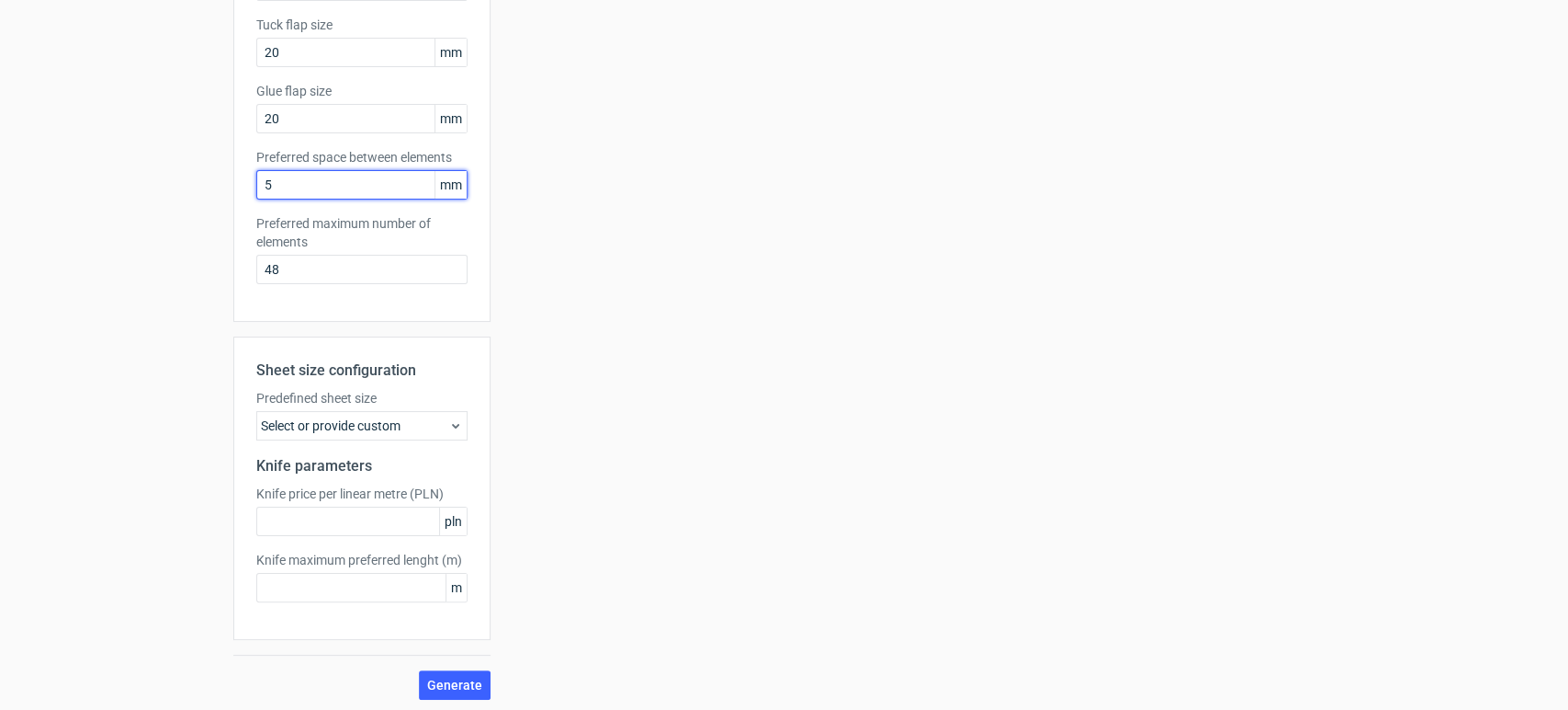
drag, startPoint x: 277, startPoint y: 188, endPoint x: 203, endPoint y: 186, distance: 74.0
click at [203, 187] on div "Generate new layout Product template Tuck top snap lock bottom Outer dimensions…" at bounding box center [784, 182] width 1568 height 1063
click at [595, 280] on div "Your diecut layouts will be listed here once you generate them Height Depth Wid…" at bounding box center [913, 200] width 846 height 998
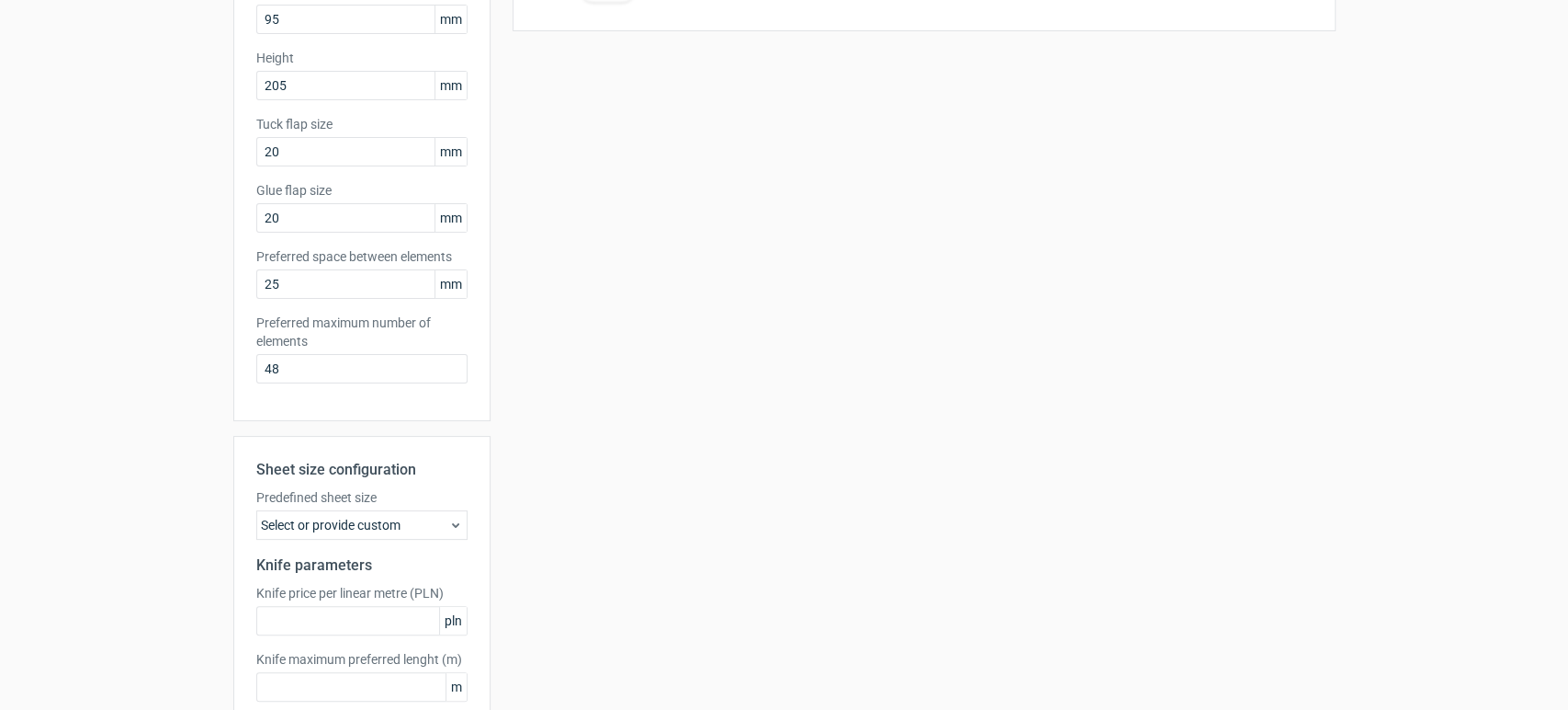
scroll to position [272, 0]
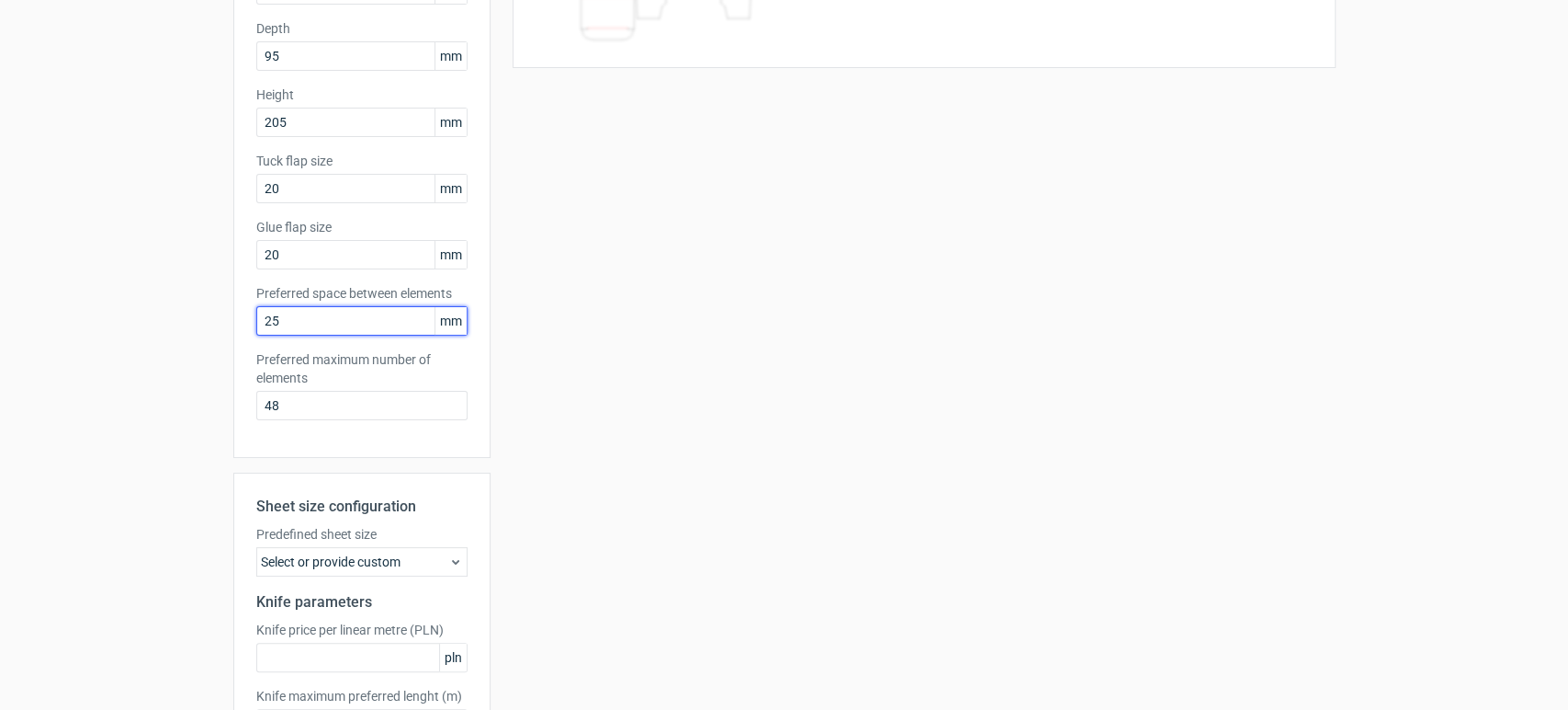
click at [284, 320] on input "25" at bounding box center [362, 321] width 211 height 29
type input "26"
click at [612, 375] on div "Your diecut layouts will be listed here once you generate them Height Depth Wid…" at bounding box center [913, 337] width 846 height 998
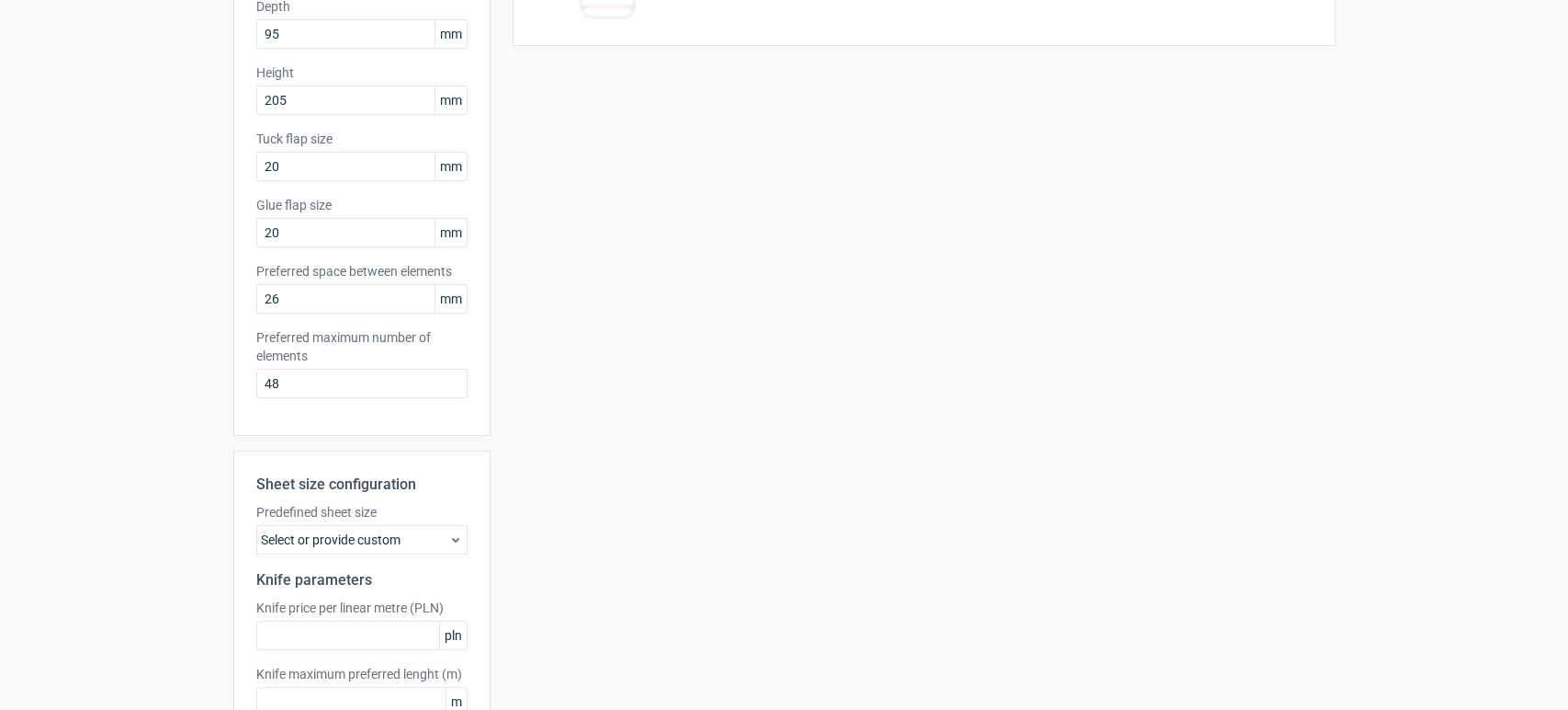
scroll to position [412, 0]
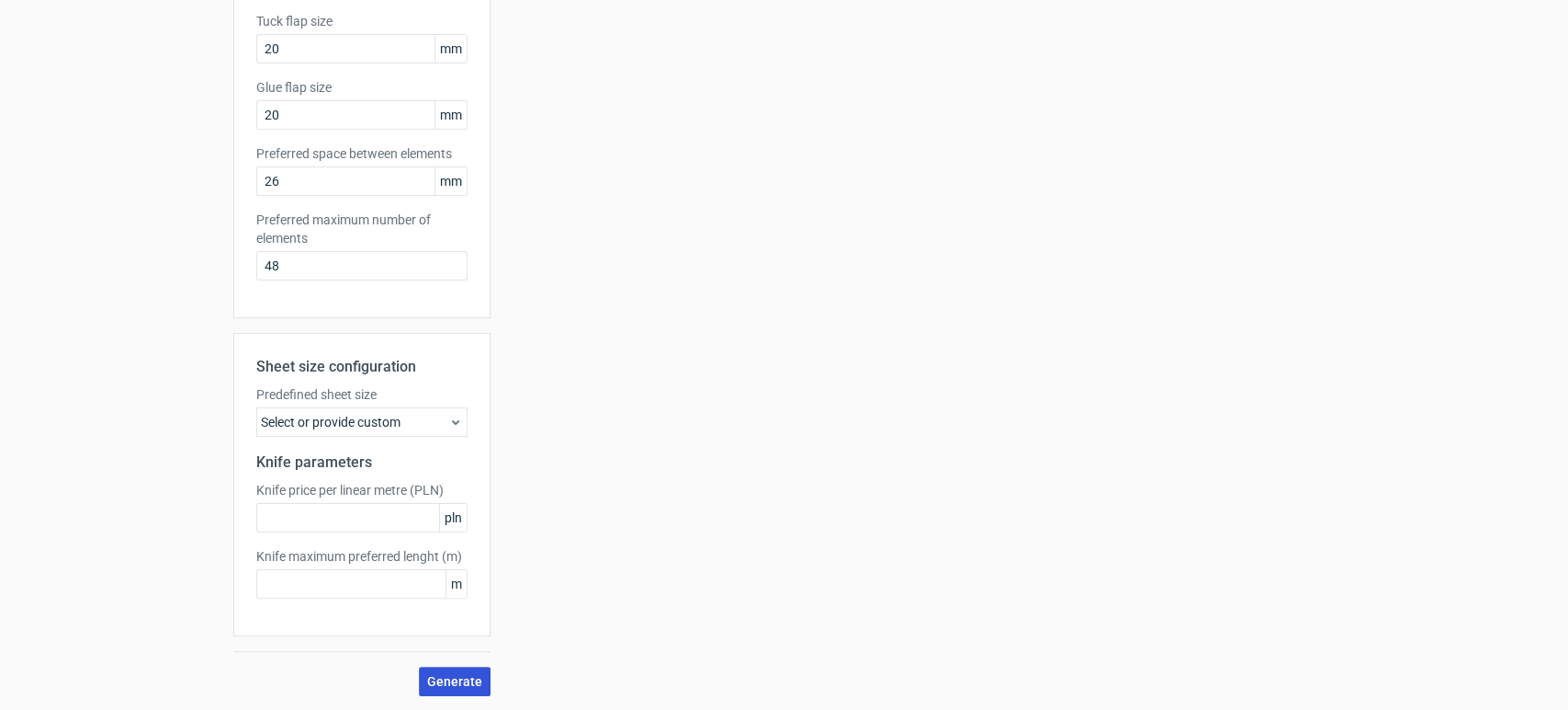
click at [436, 638] on span "Generate" at bounding box center [455, 681] width 55 height 13
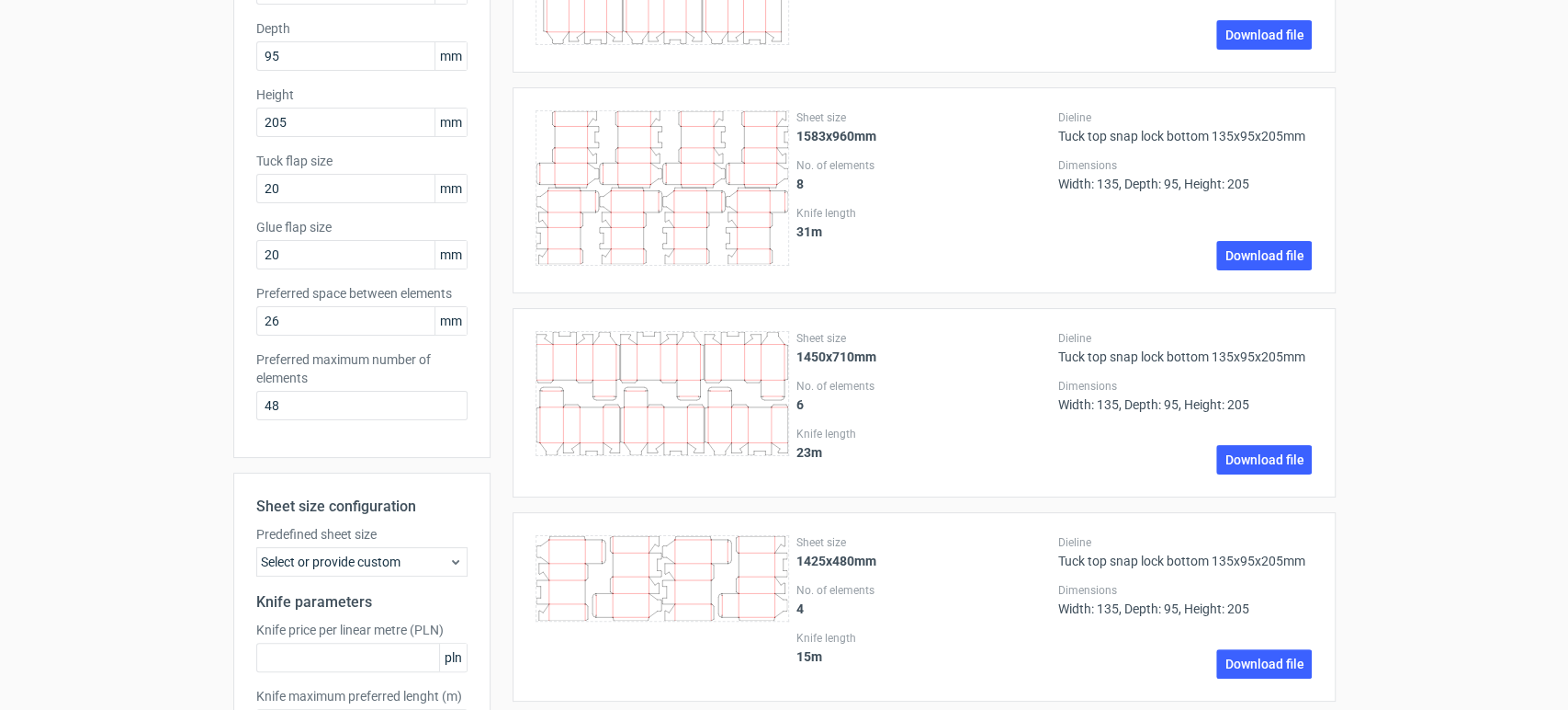
scroll to position [0, 0]
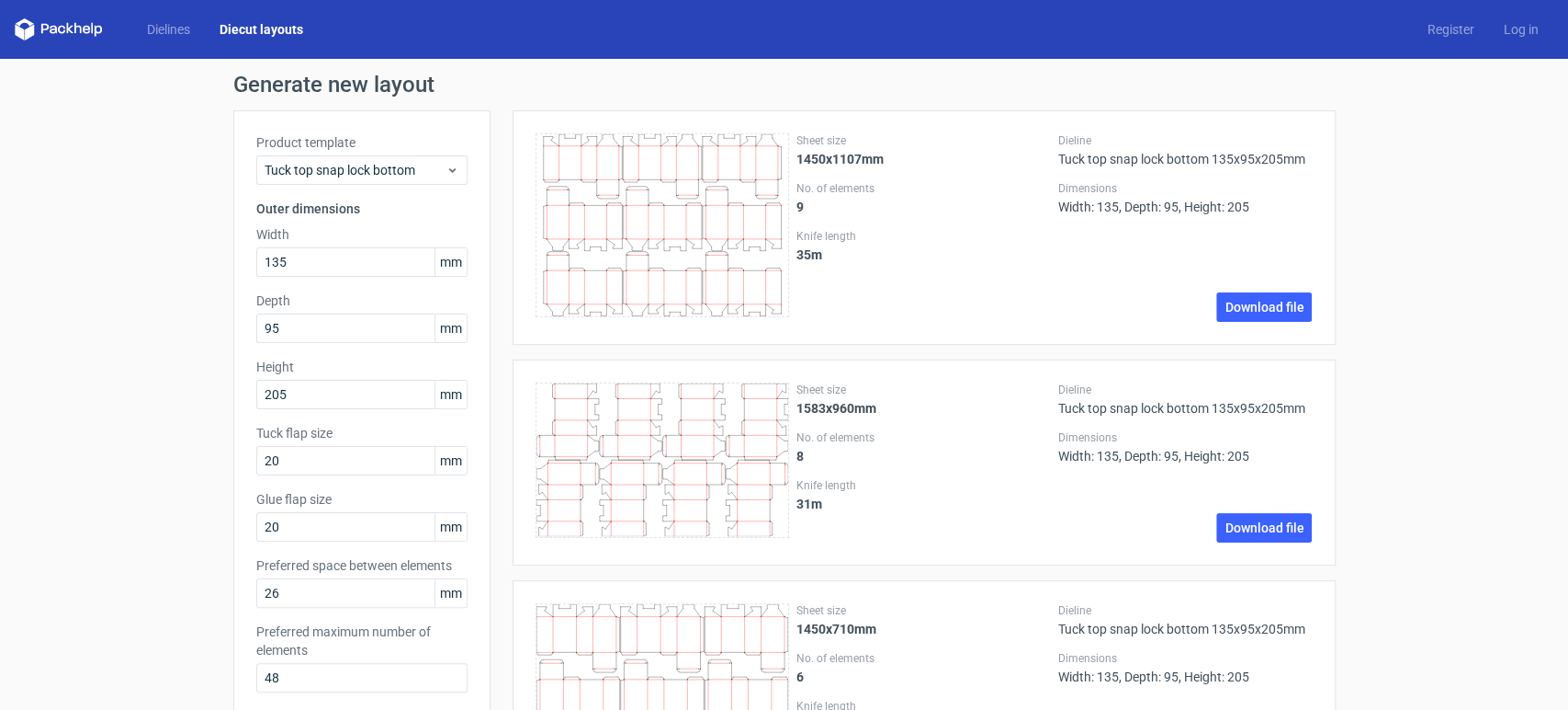
click at [687, 203] on icon at bounding box center [663, 225] width 254 height 184
click at [634, 238] on icon at bounding box center [663, 225] width 254 height 184
click at [1259, 306] on link "Download file" at bounding box center [1264, 307] width 96 height 29
